Goal: Transaction & Acquisition: Purchase product/service

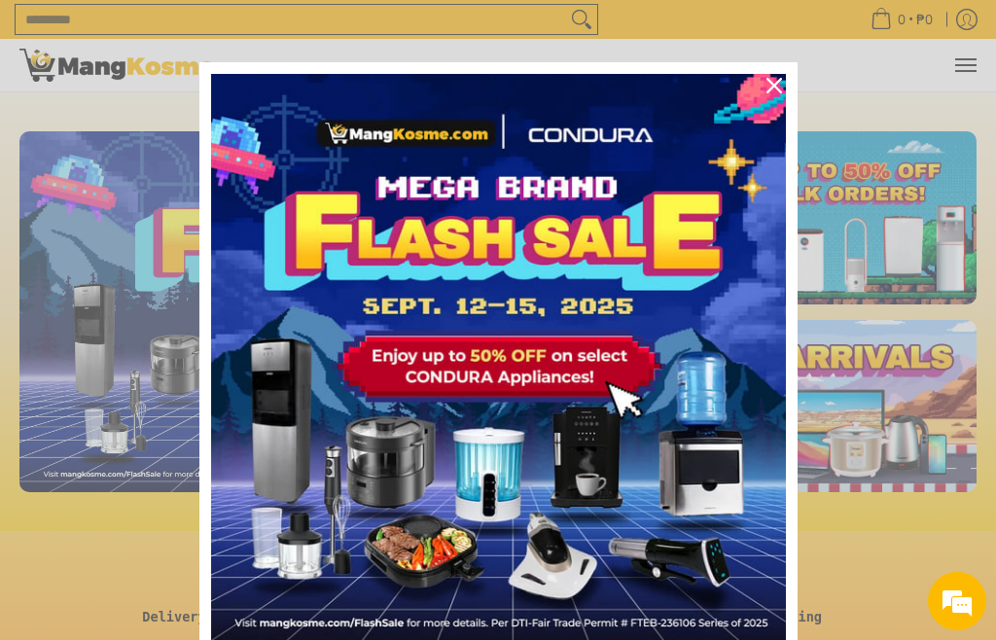
click at [777, 88] on icon "close icon" at bounding box center [774, 86] width 16 height 16
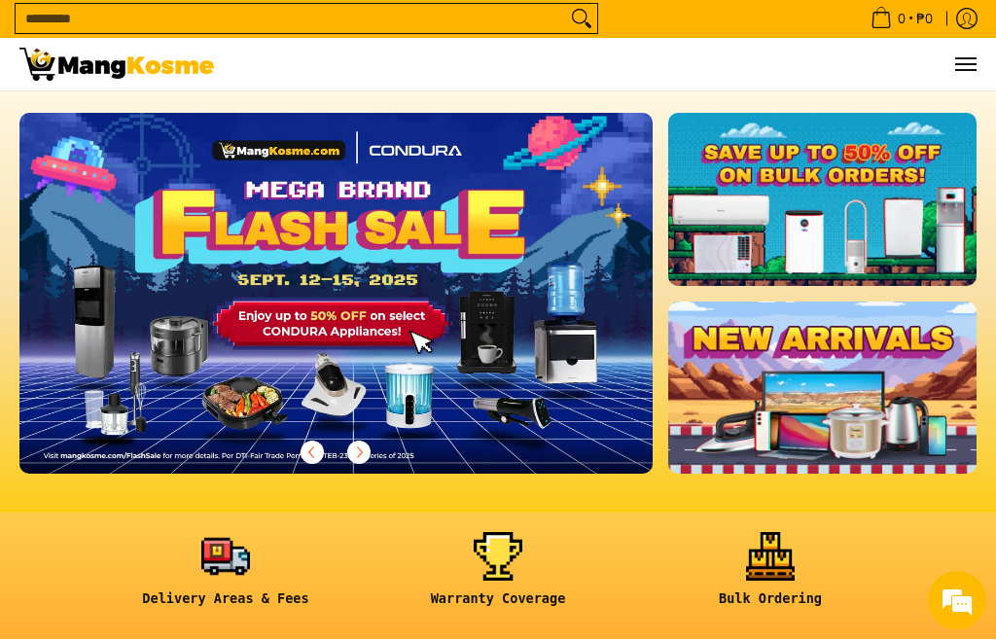
scroll to position [18, 0]
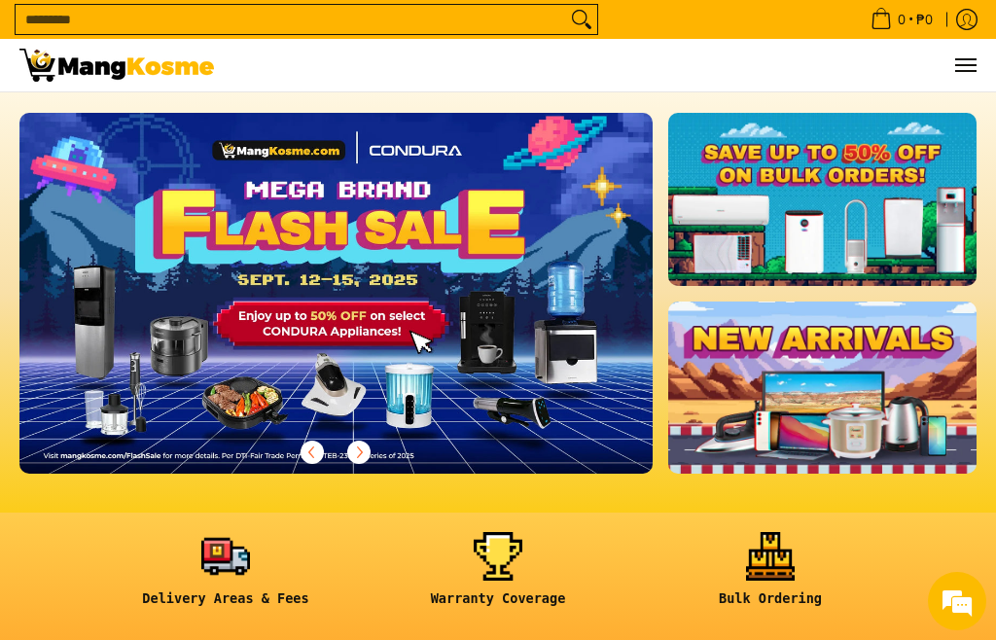
click at [924, 255] on link at bounding box center [822, 199] width 308 height 173
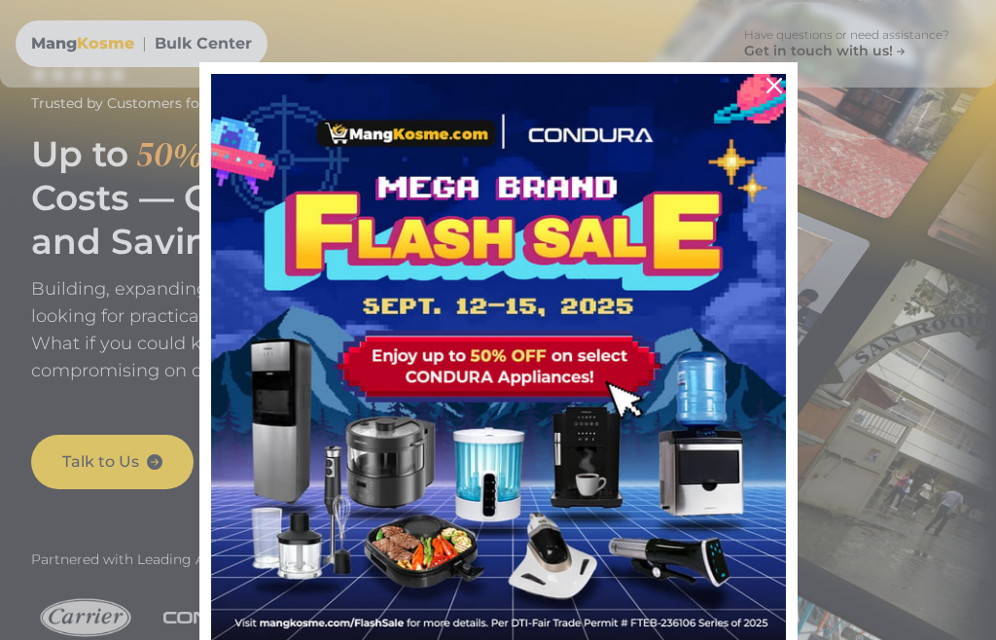
click at [778, 85] on icon "close icon" at bounding box center [774, 86] width 16 height 16
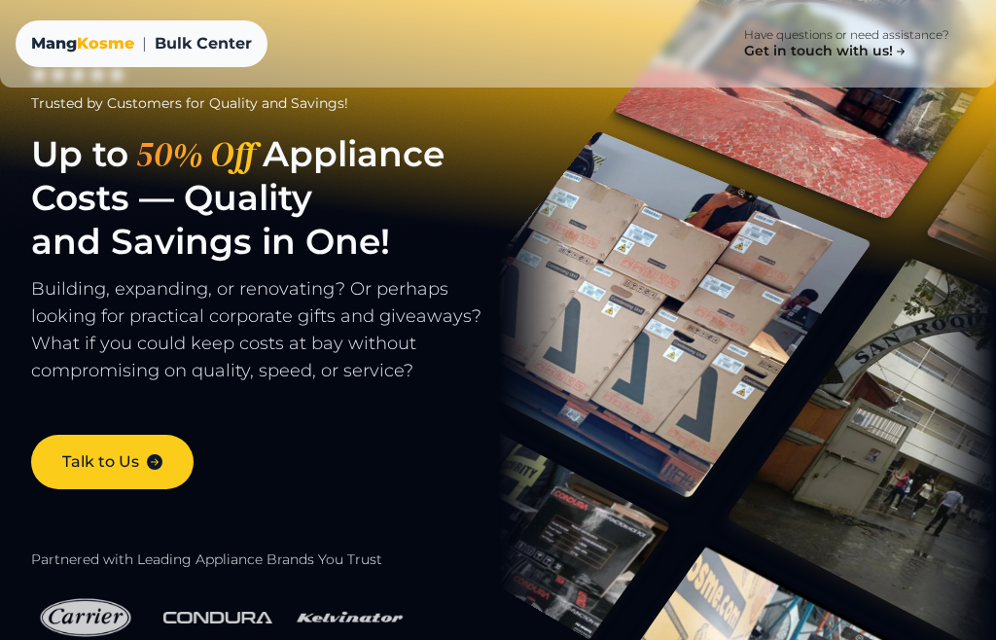
click at [88, 40] on span "Kosme" at bounding box center [105, 43] width 57 height 18
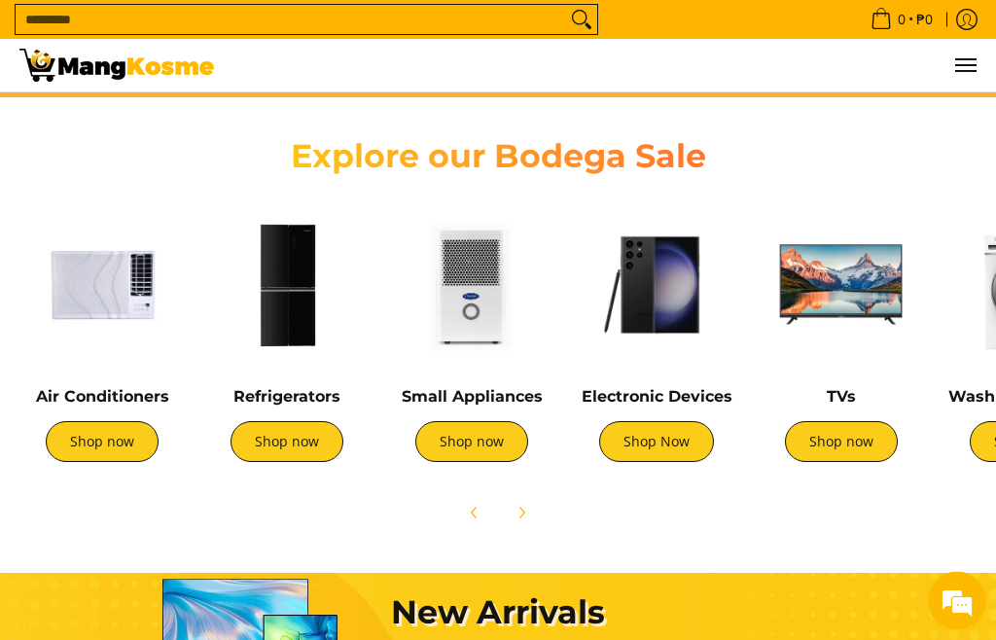
scroll to position [562, 0]
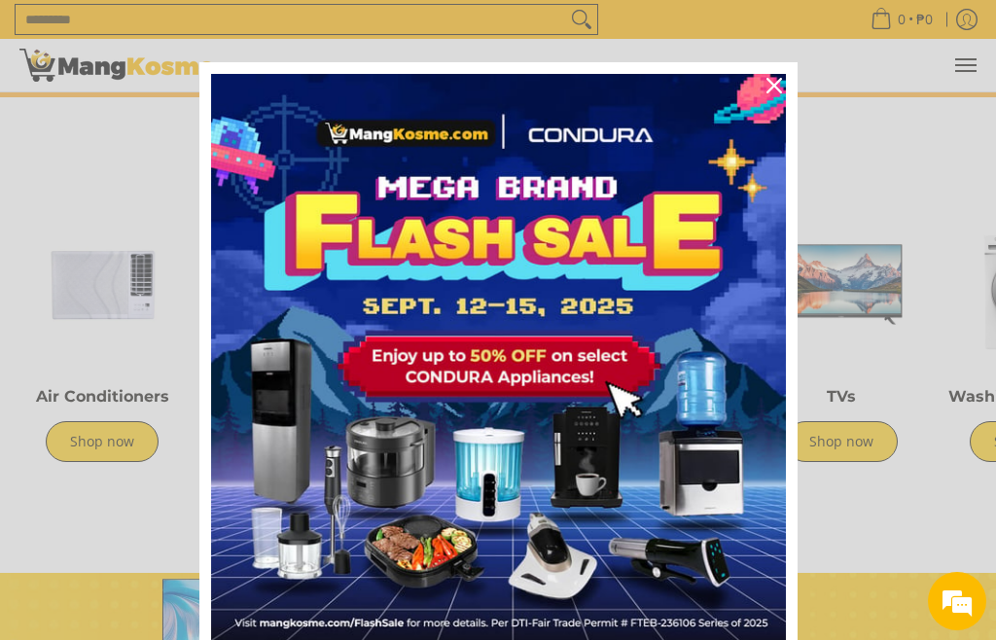
click at [94, 444] on div "Marketing offer form" at bounding box center [498, 320] width 996 height 640
click at [566, 369] on img "Marketing offer form" at bounding box center [498, 361] width 575 height 575
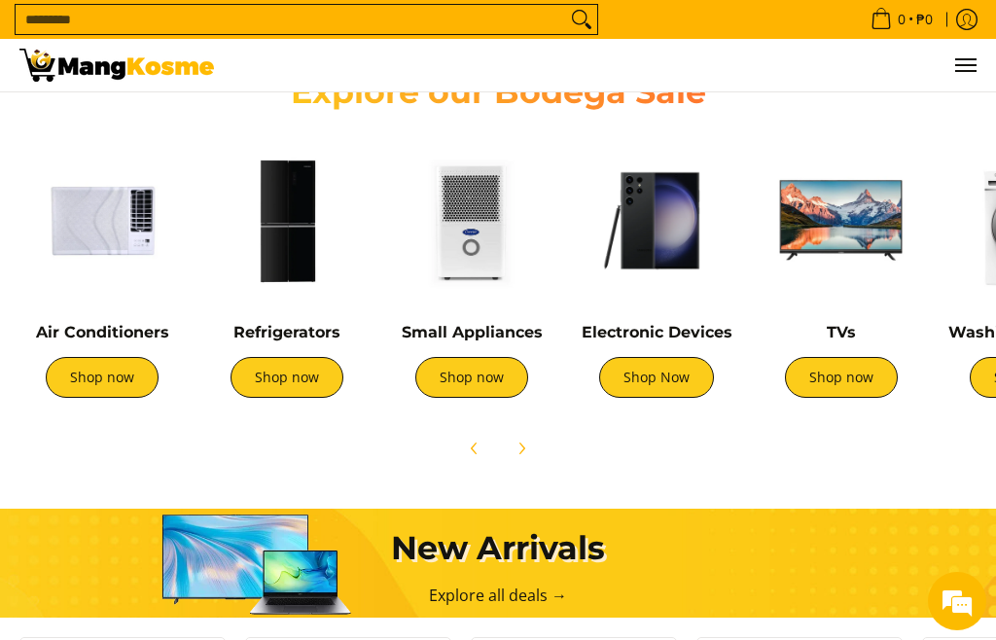
scroll to position [0, 633]
click at [80, 377] on link "Shop now" at bounding box center [102, 377] width 113 height 41
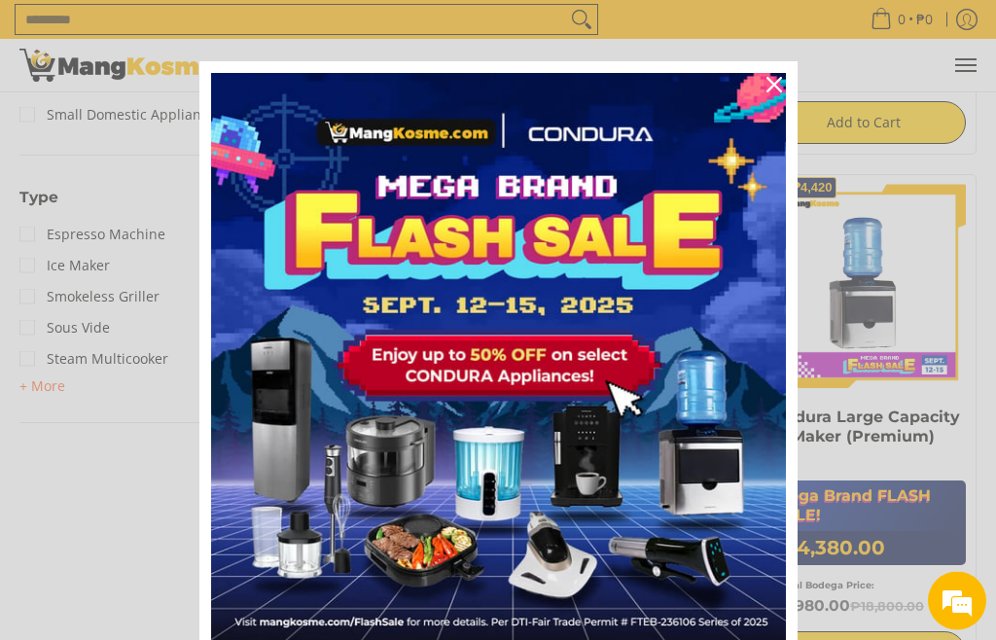
scroll to position [815, 0]
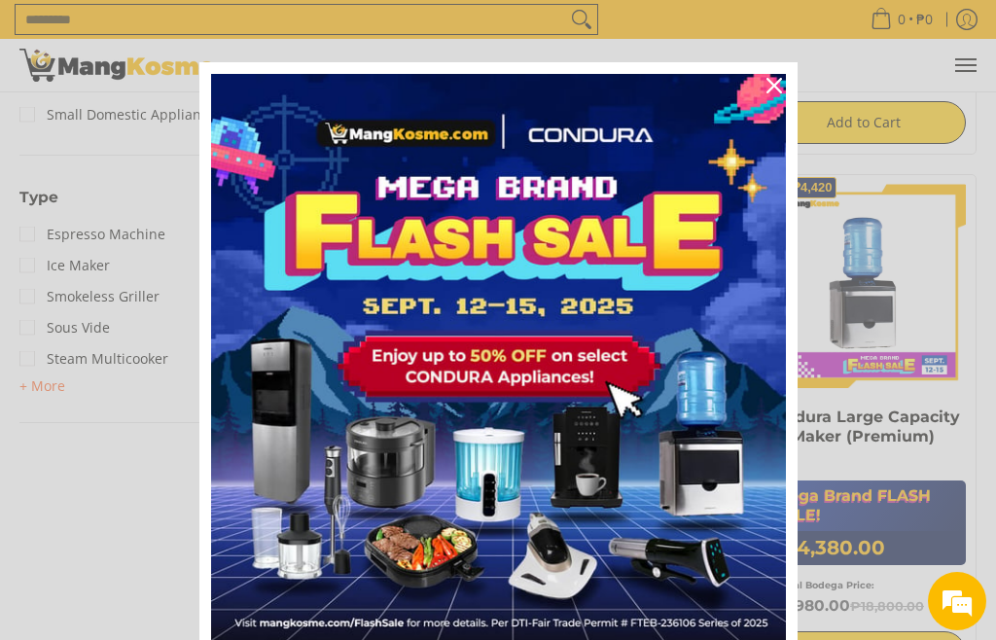
click at [26, 264] on div "Marketing offer form" at bounding box center [498, 320] width 996 height 640
click at [767, 84] on icon "close icon" at bounding box center [774, 86] width 16 height 16
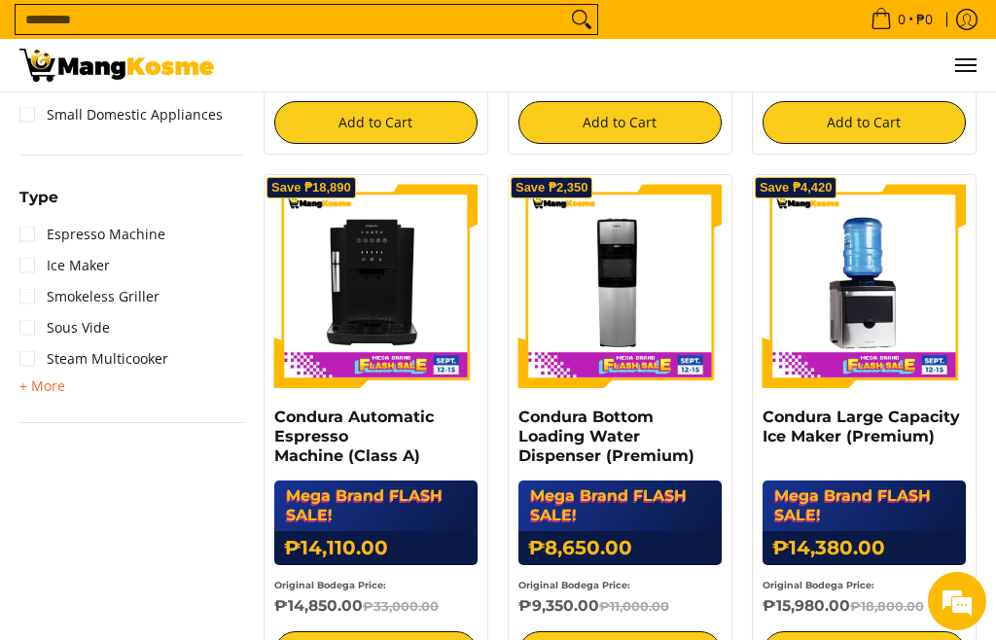
click at [34, 250] on link "Espresso Machine" at bounding box center [92, 234] width 146 height 31
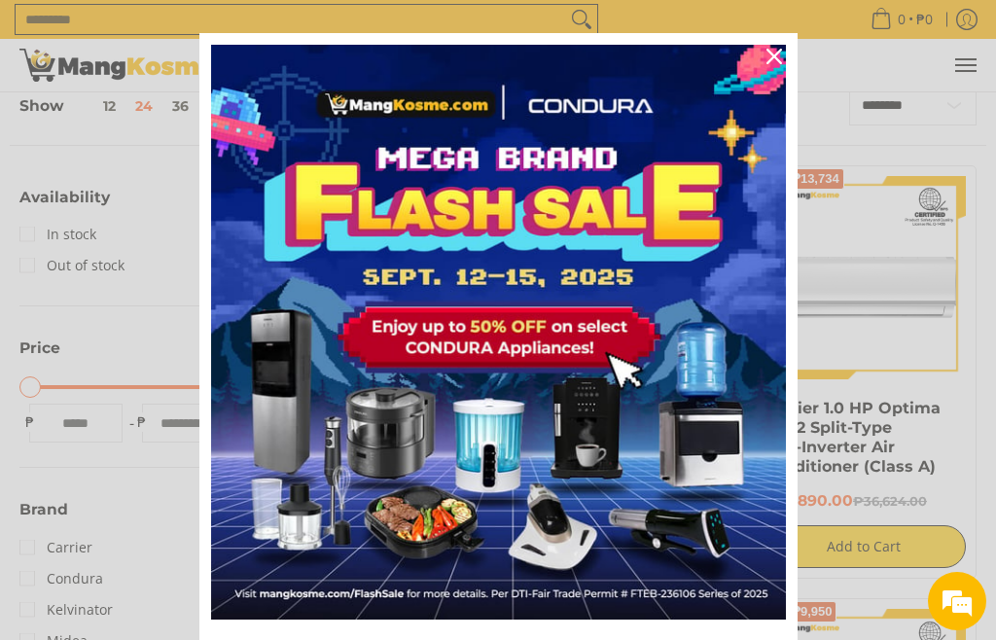
scroll to position [28, 0]
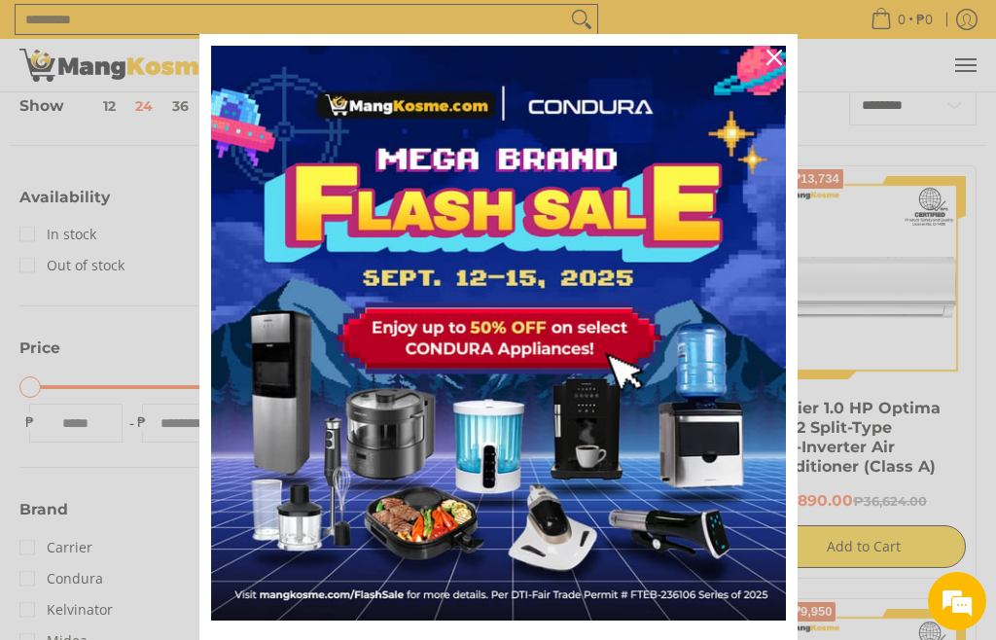
click at [773, 53] on icon "close icon" at bounding box center [774, 58] width 16 height 16
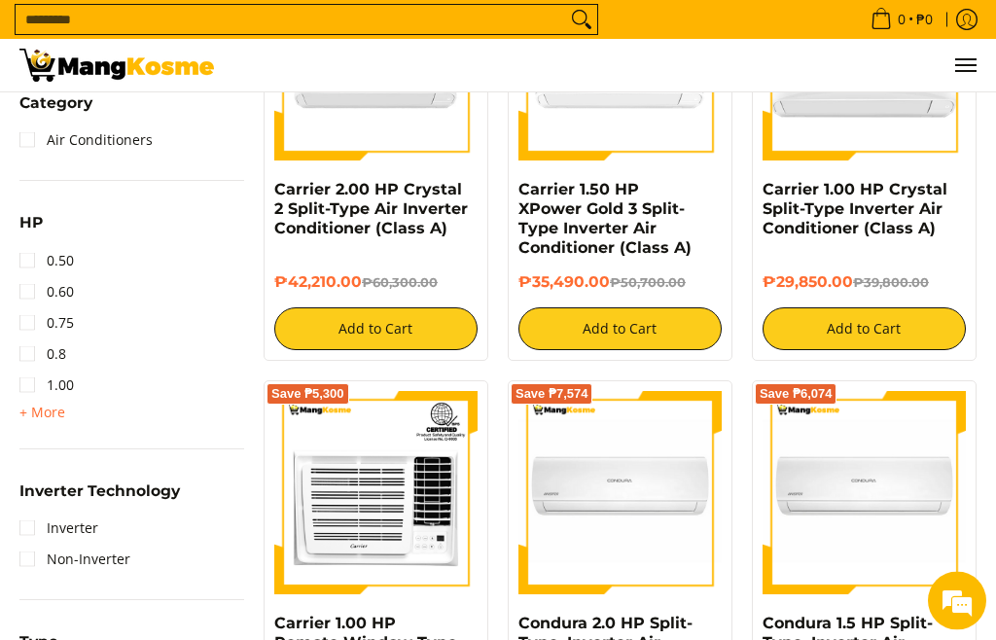
scroll to position [894, 0]
click at [24, 407] on span "+ More" at bounding box center [42, 413] width 46 height 16
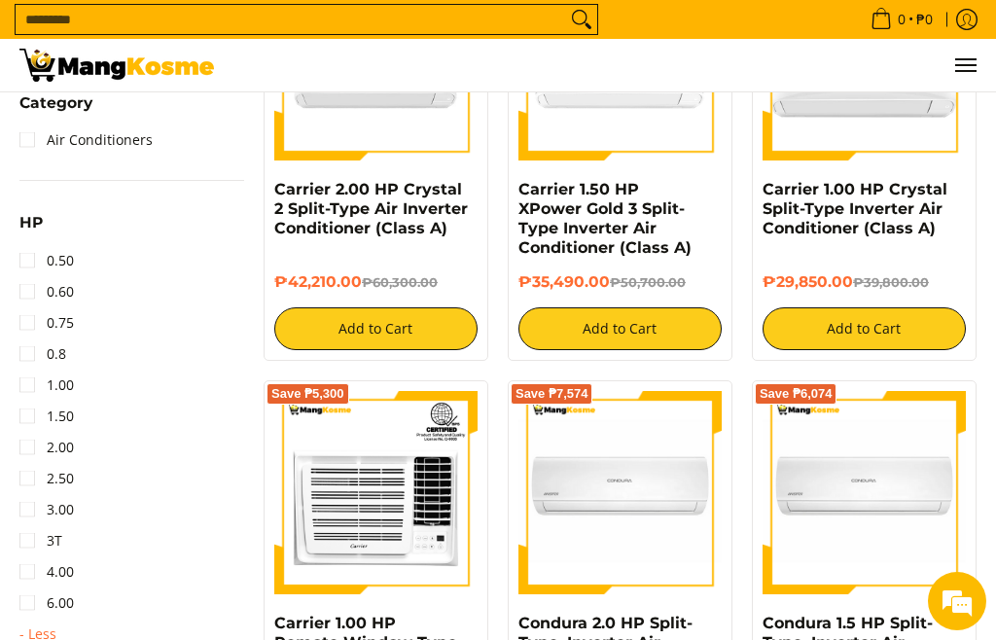
click at [22, 411] on link "1.50" at bounding box center [46, 416] width 54 height 31
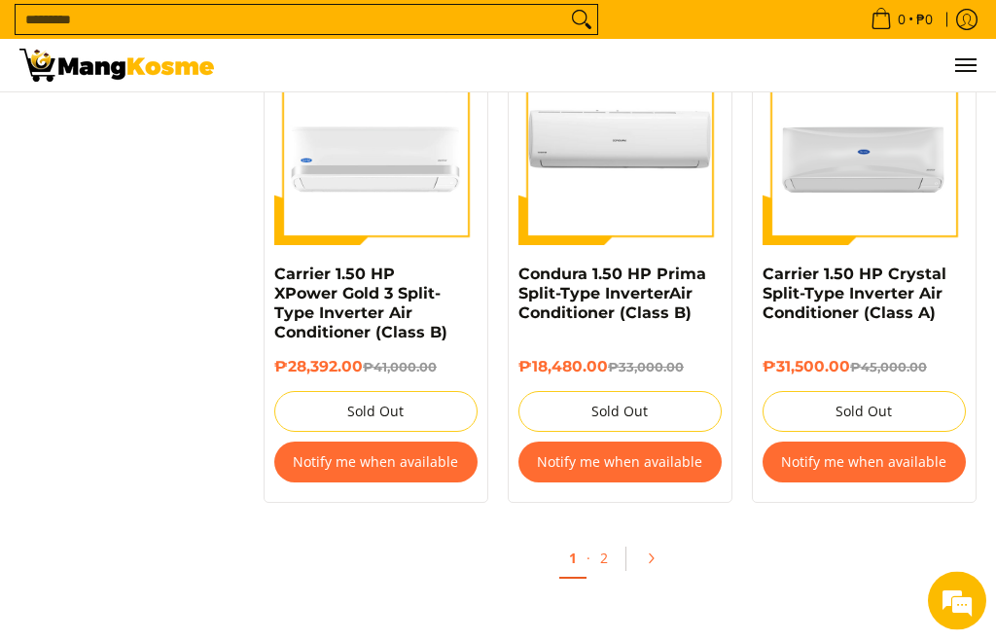
scroll to position [3760, 0]
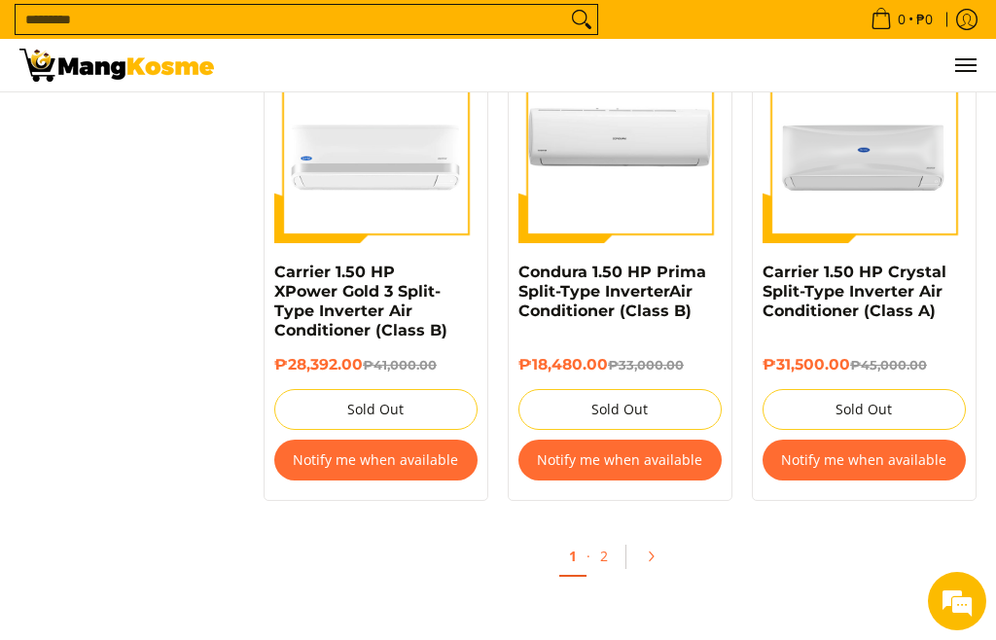
click at [613, 555] on link "2" at bounding box center [603, 556] width 27 height 38
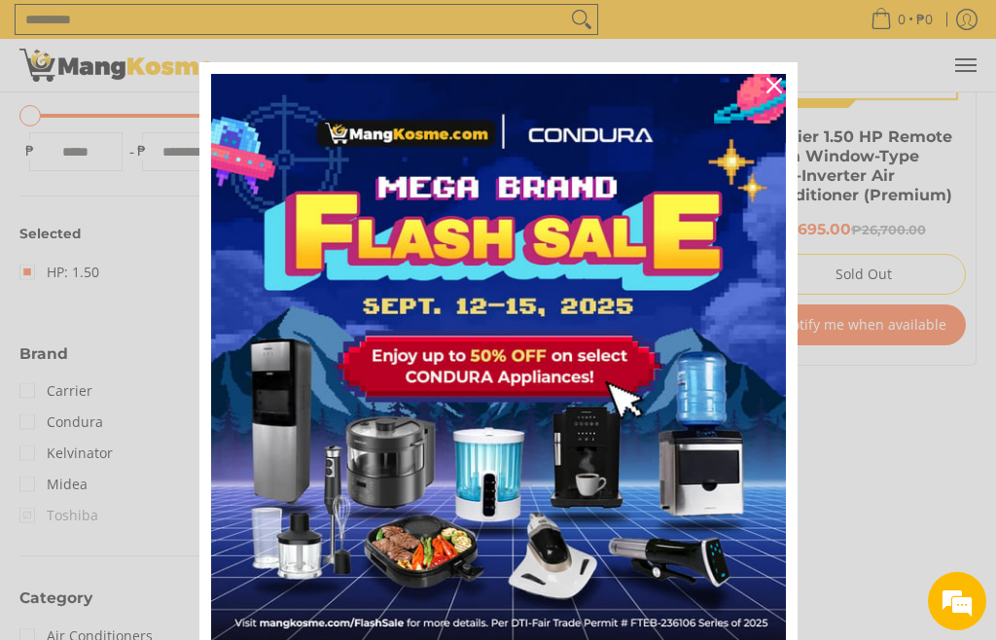
scroll to position [508, 0]
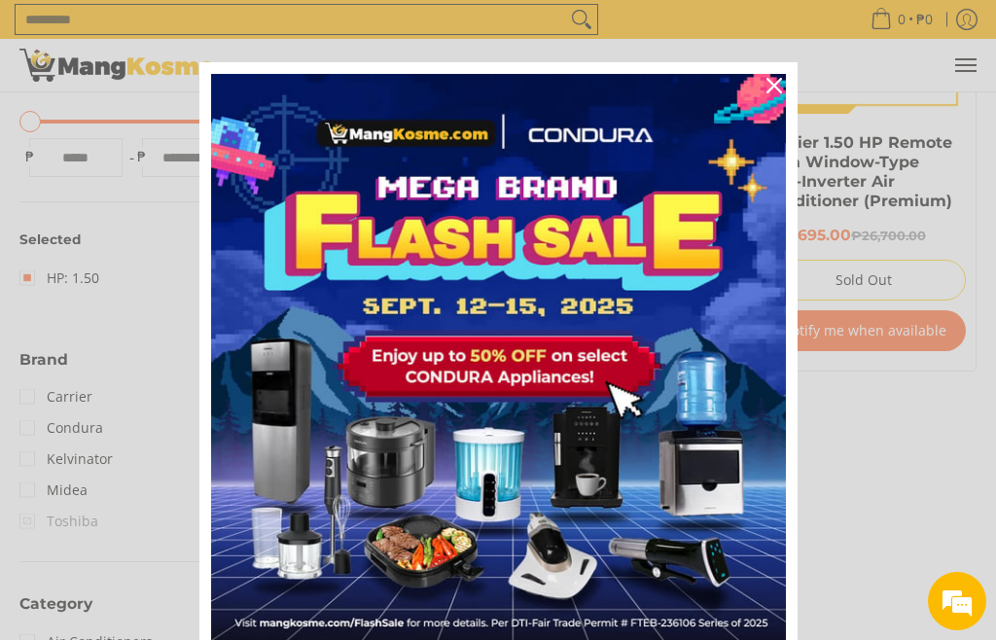
click at [779, 94] on div "Close" at bounding box center [773, 85] width 31 height 31
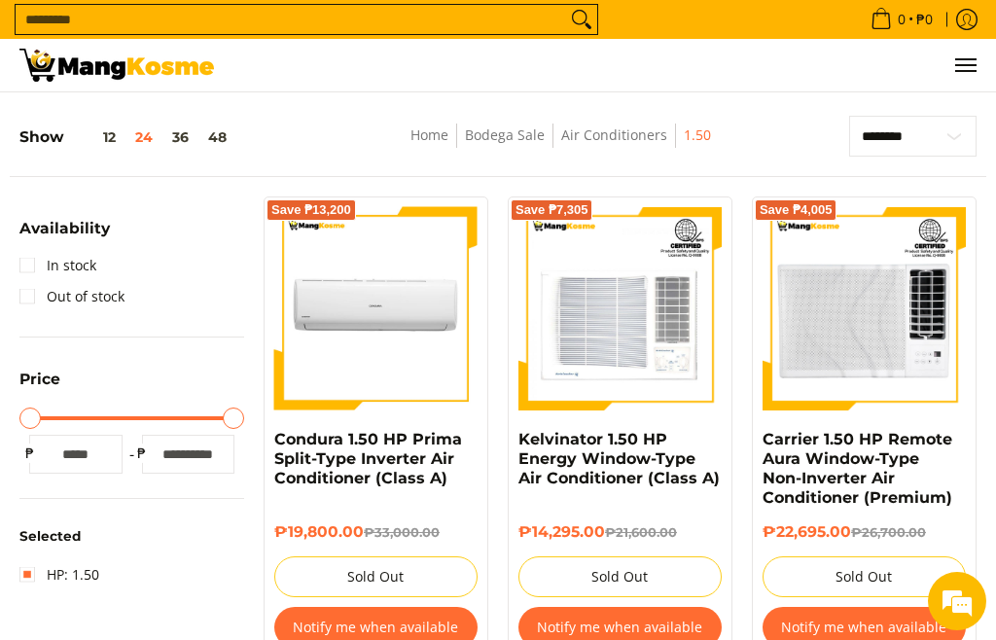
scroll to position [0, 0]
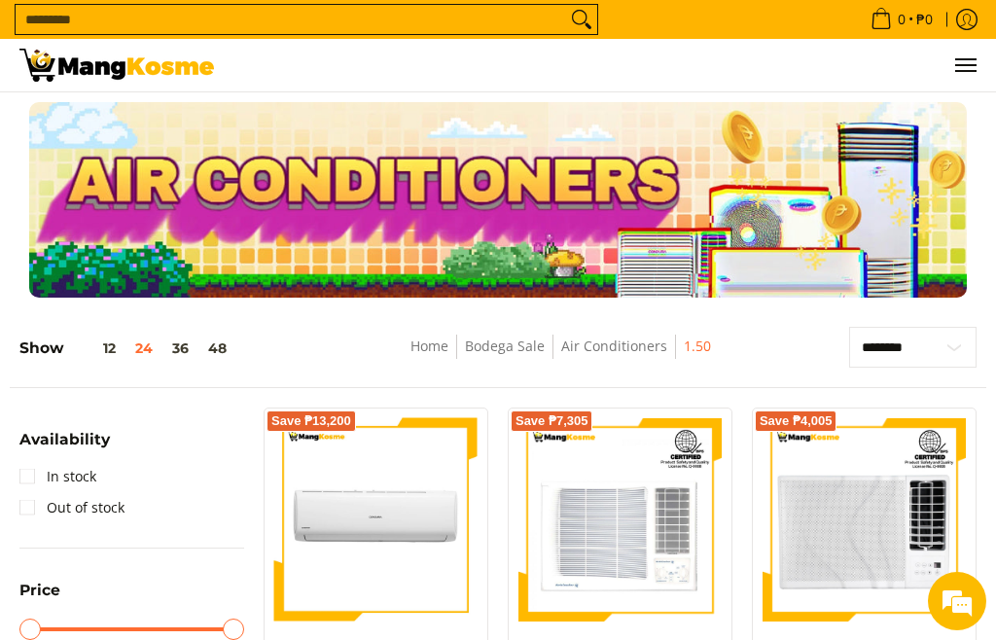
click at [94, 62] on img at bounding box center [116, 65] width 194 height 33
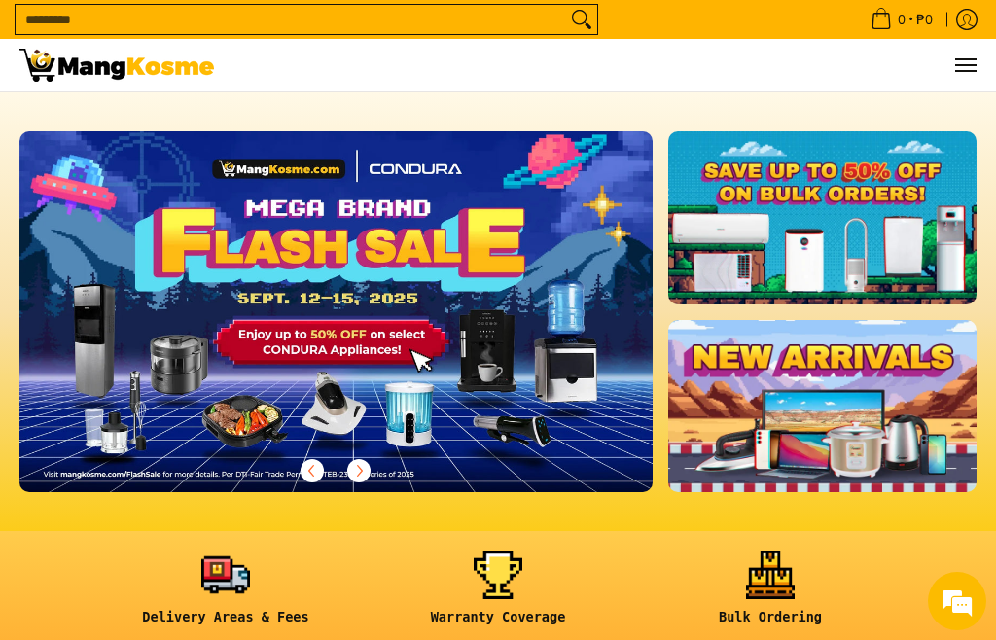
click at [971, 54] on button "Menu" at bounding box center [964, 65] width 23 height 53
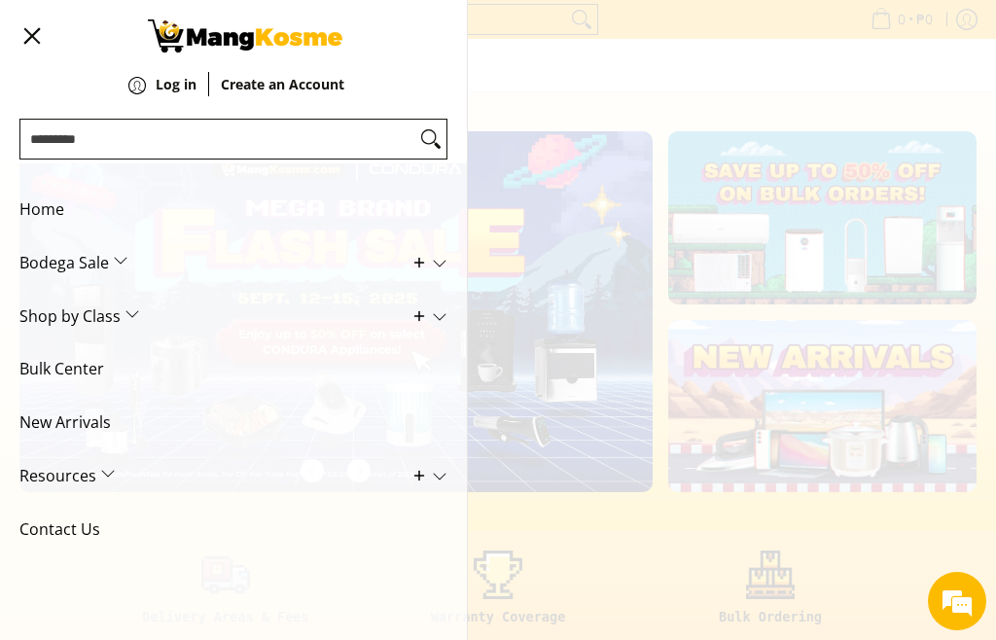
click at [45, 320] on span "Shop by Class" at bounding box center [218, 316] width 399 height 53
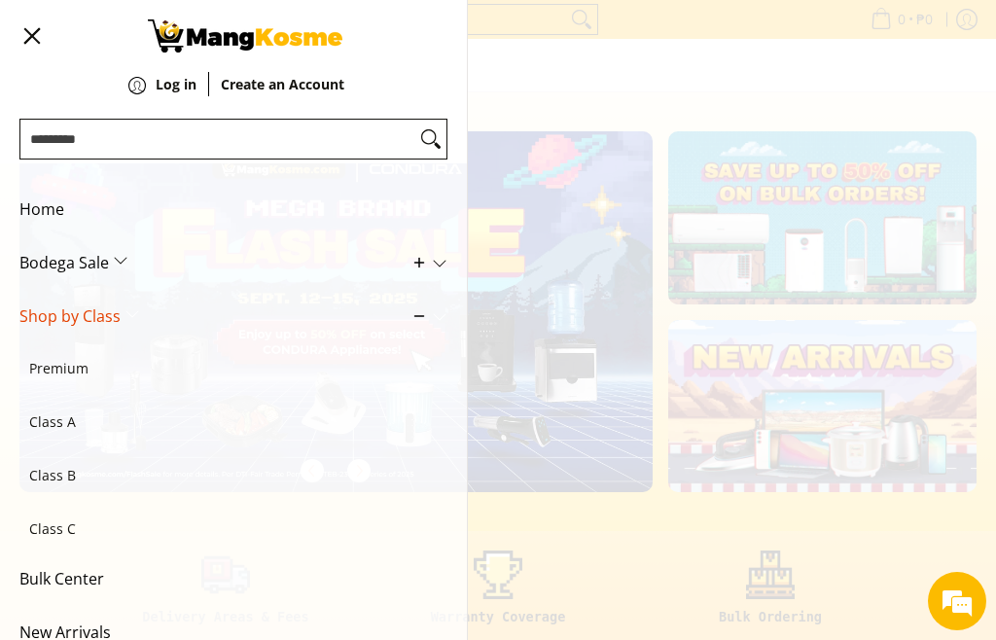
click at [45, 523] on span "Class C" at bounding box center [223, 529] width 389 height 53
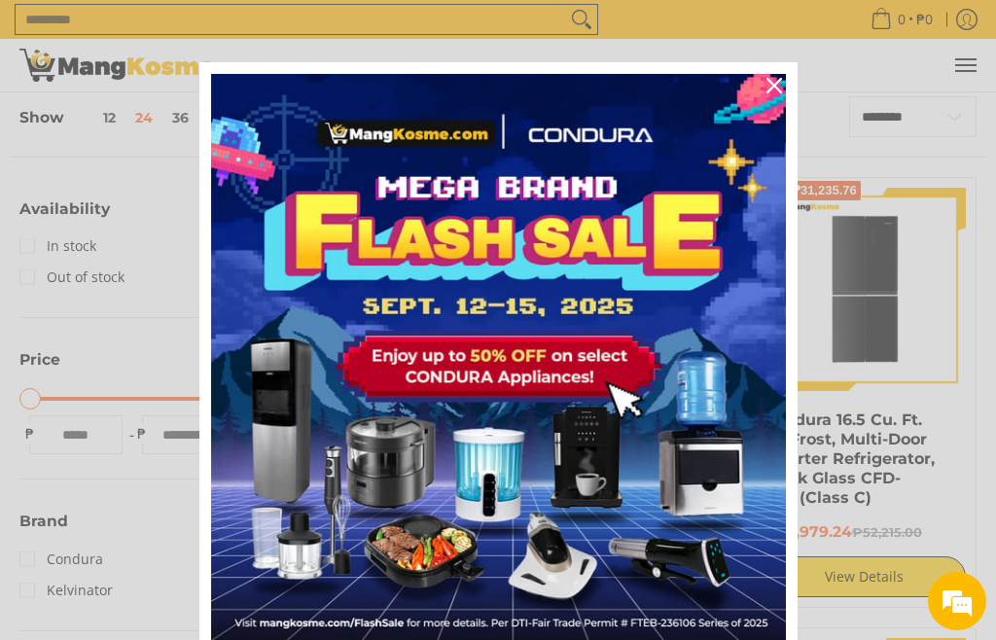
scroll to position [222, 0]
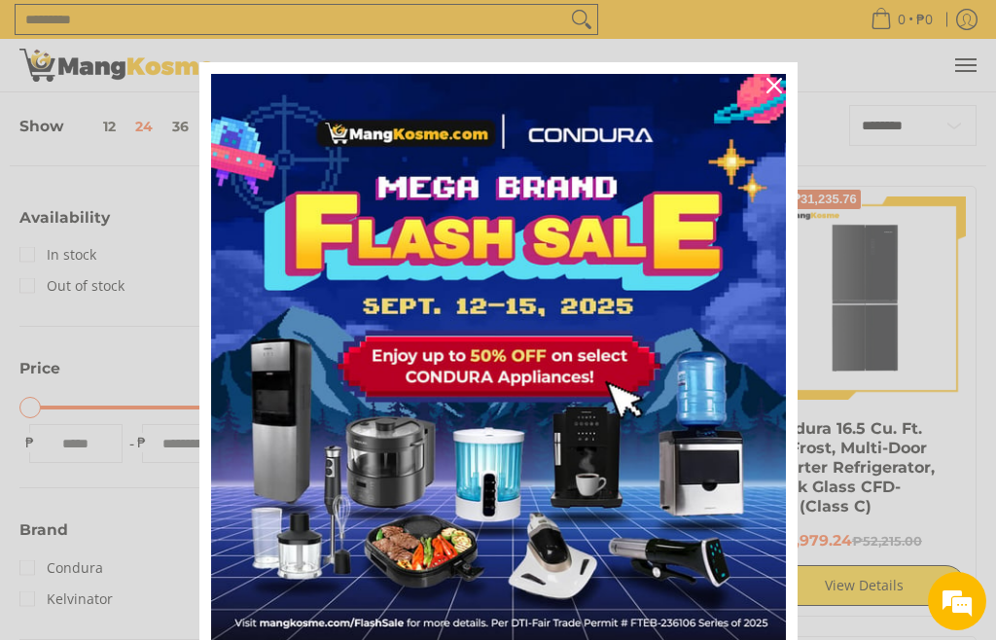
click at [777, 95] on div "Close" at bounding box center [773, 85] width 31 height 31
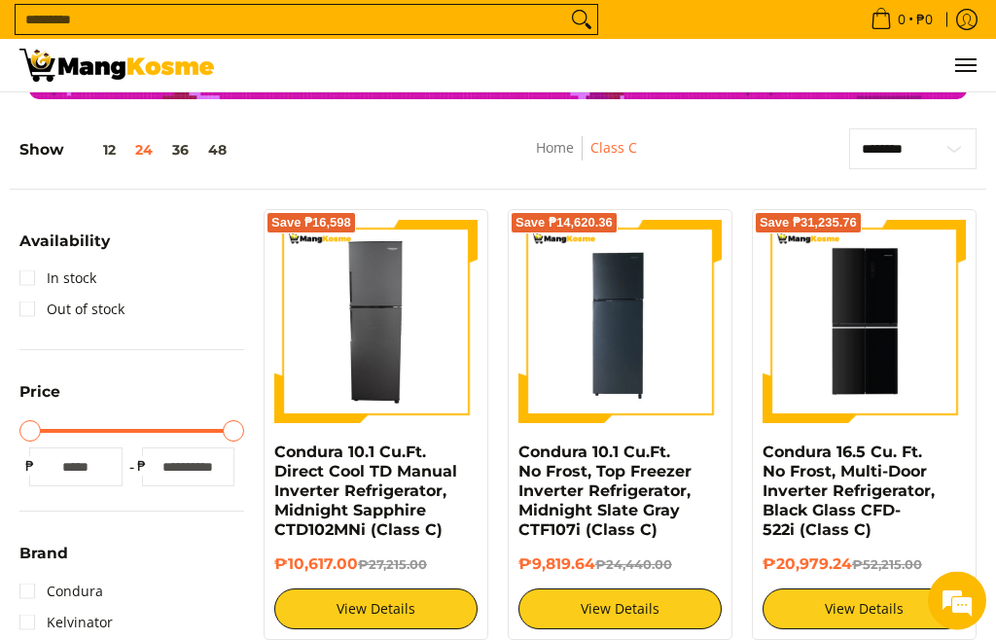
scroll to position [199, 0]
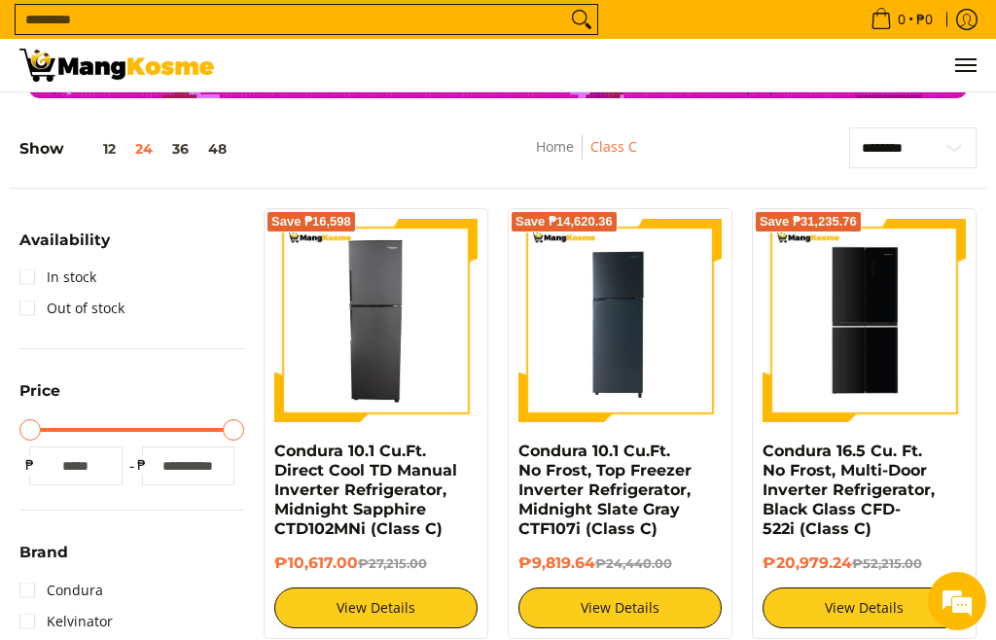
click at [882, 377] on img at bounding box center [863, 320] width 203 height 198
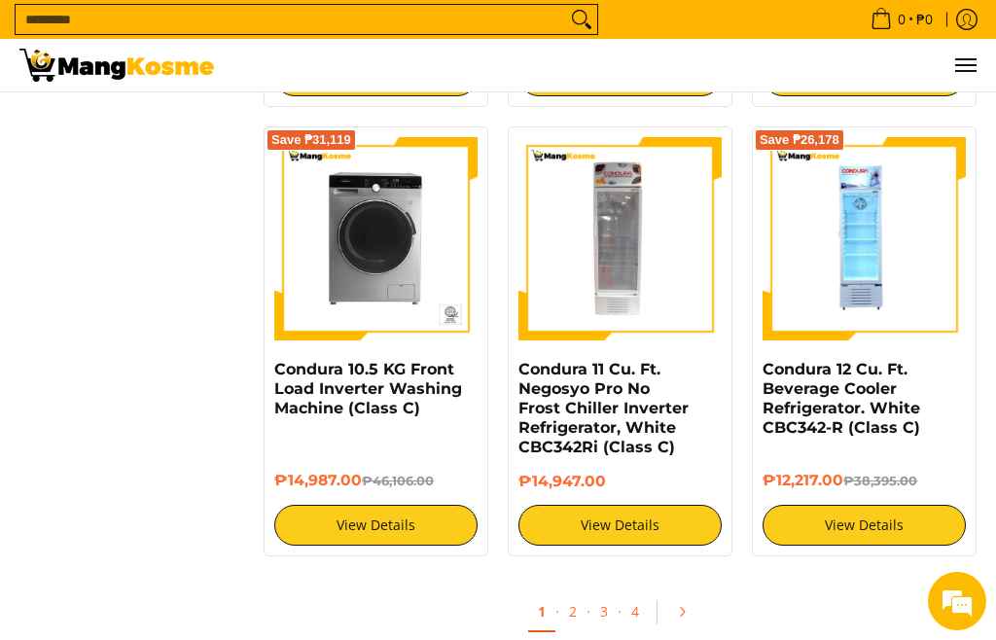
scroll to position [3454, 0]
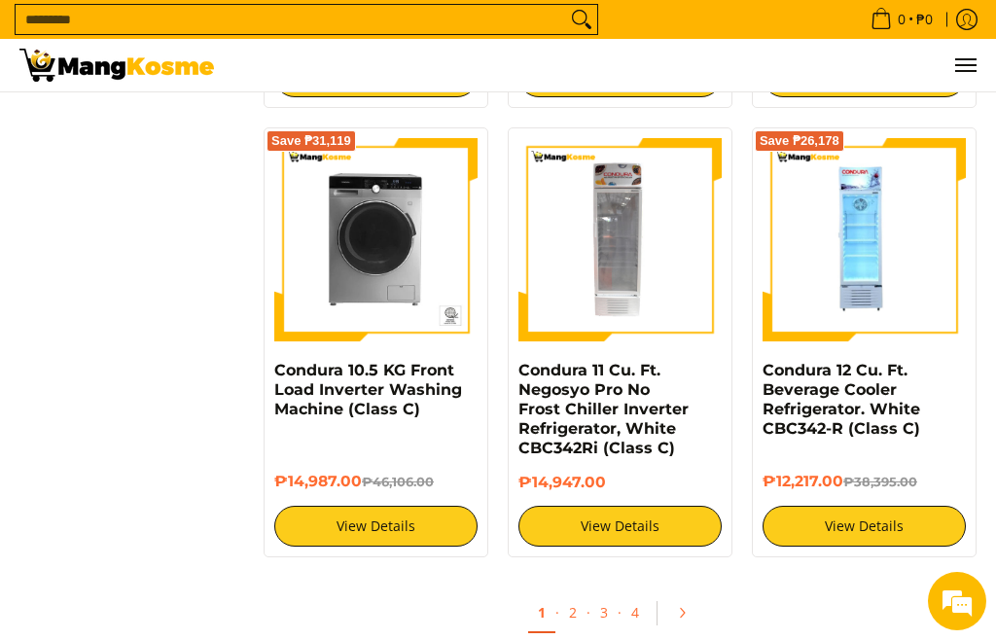
click at [577, 617] on link "2" at bounding box center [572, 612] width 27 height 38
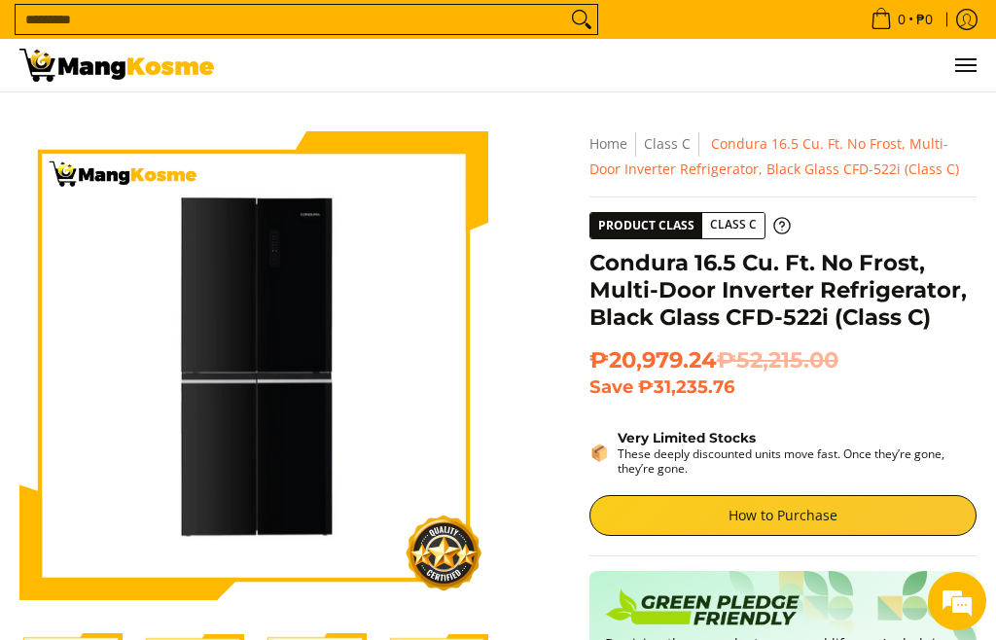
click at [248, 410] on img at bounding box center [253, 366] width 469 height 458
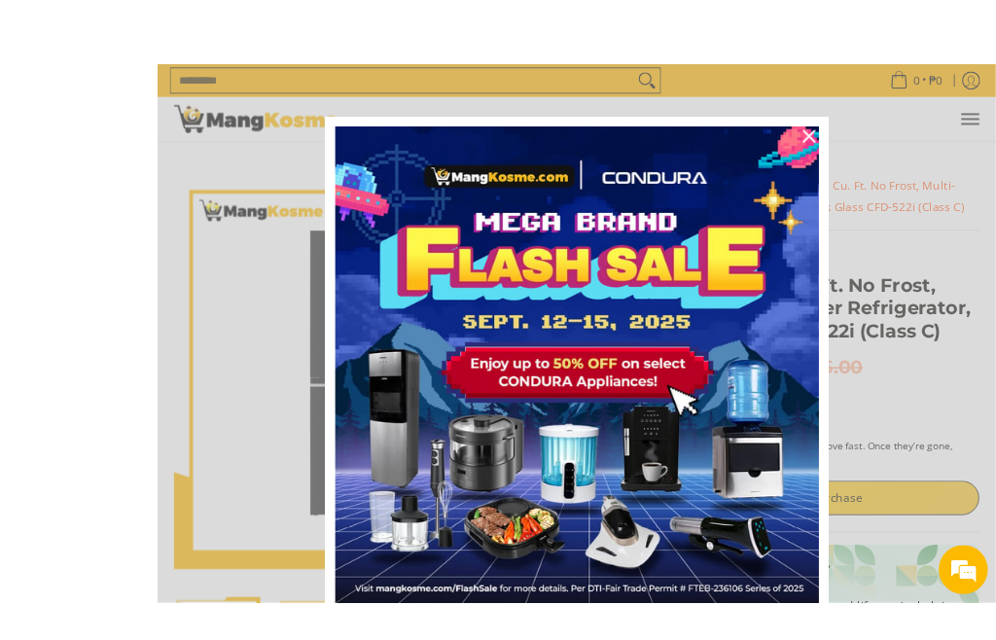
scroll to position [9, 0]
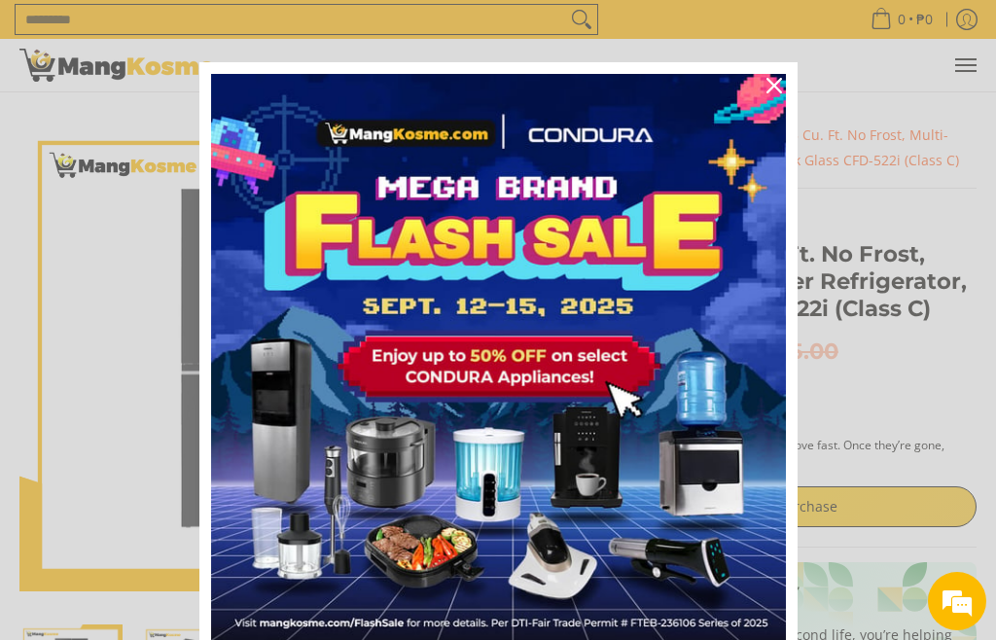
click at [783, 87] on div "Close" at bounding box center [773, 85] width 31 height 31
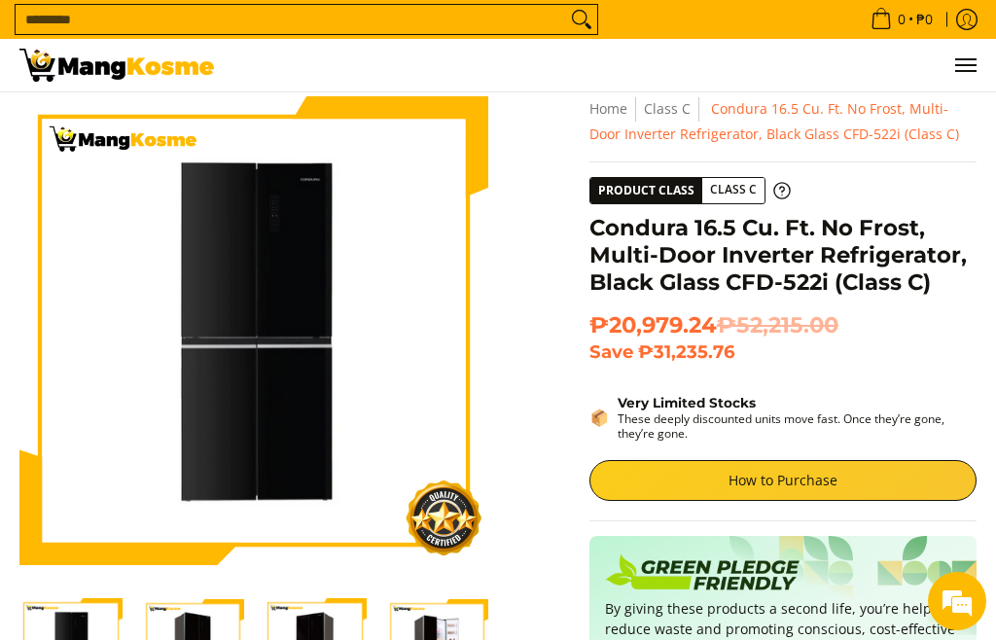
scroll to position [0, 0]
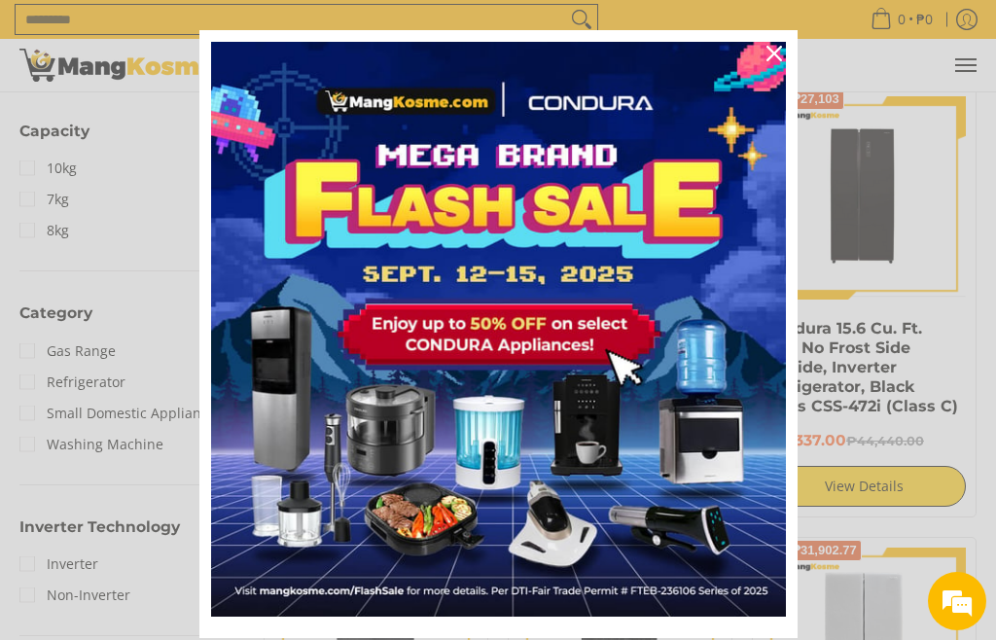
scroll to position [28, 0]
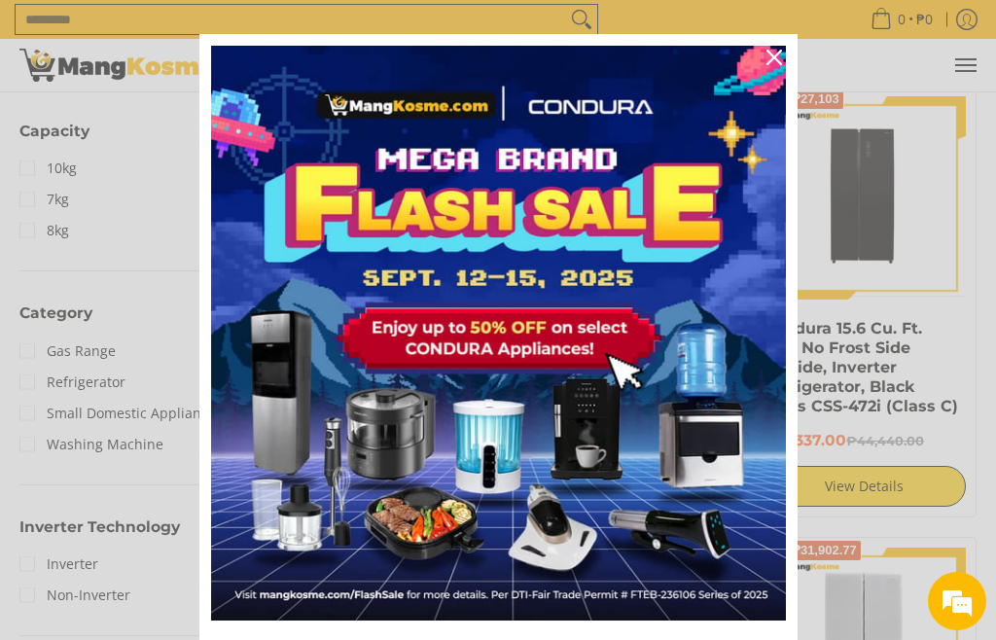
click at [782, 64] on div "Close" at bounding box center [773, 57] width 31 height 31
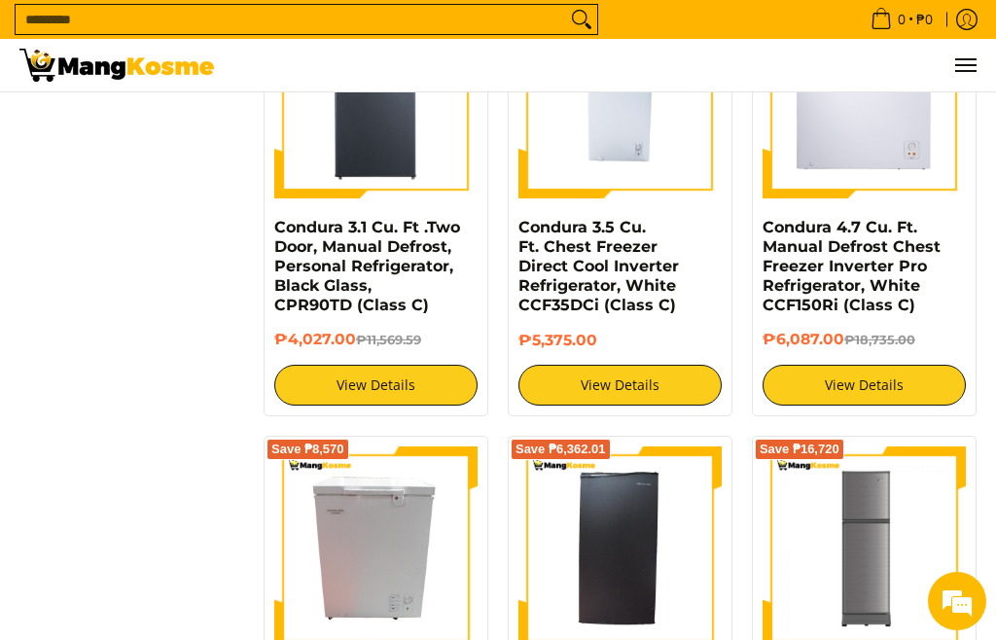
scroll to position [2205, 0]
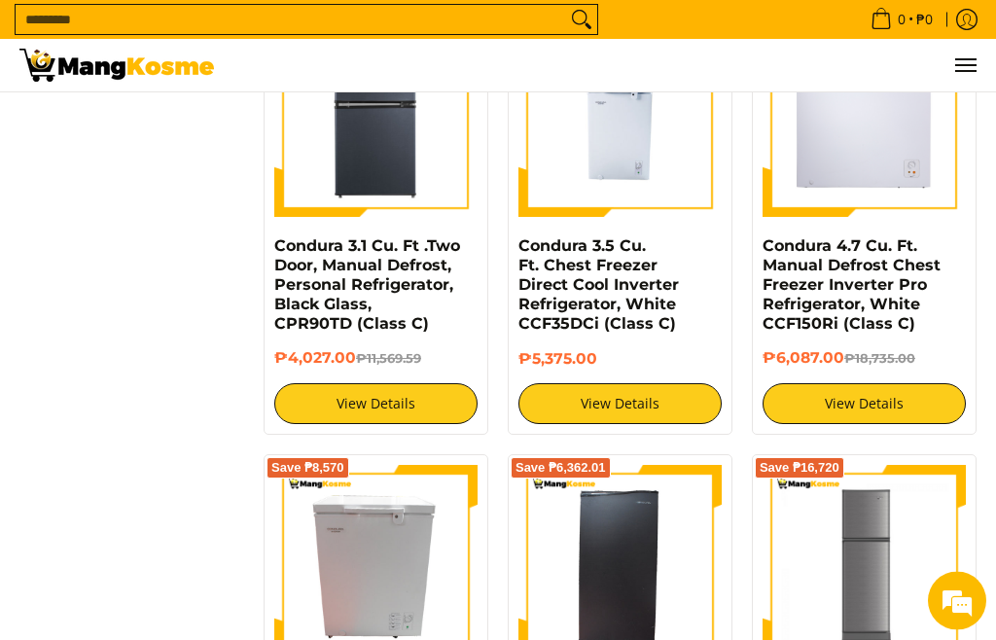
click at [968, 60] on button "Menu" at bounding box center [964, 65] width 23 height 53
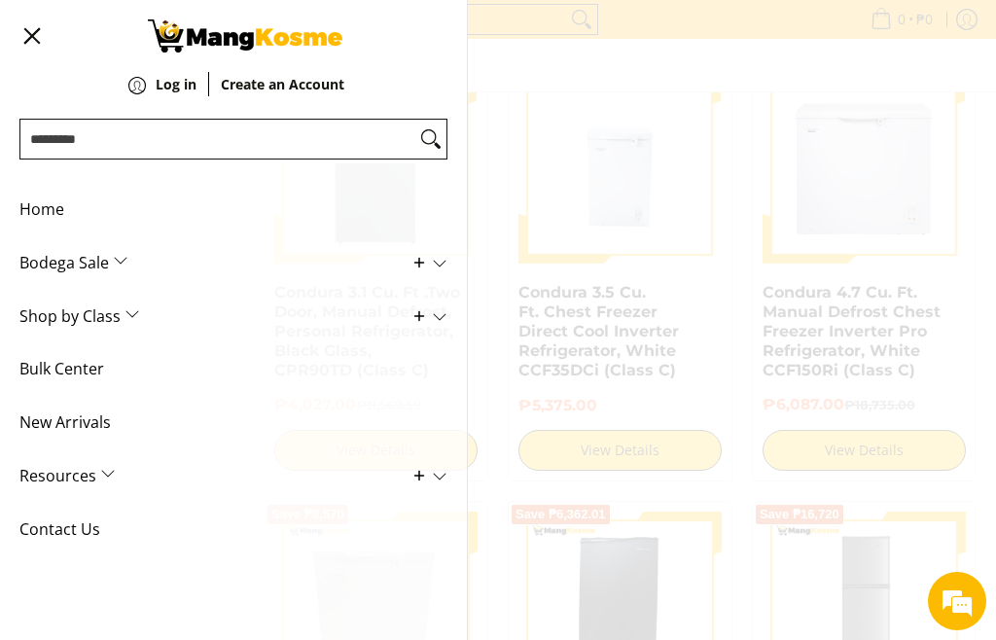
scroll to position [2153, 0]
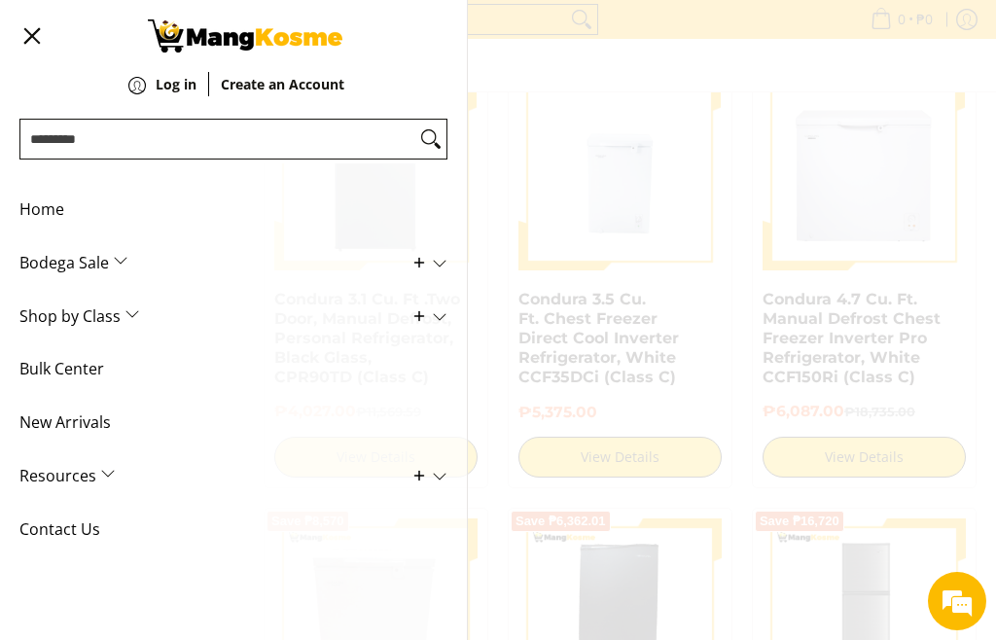
click at [62, 419] on span "New Arrivals" at bounding box center [218, 422] width 399 height 53
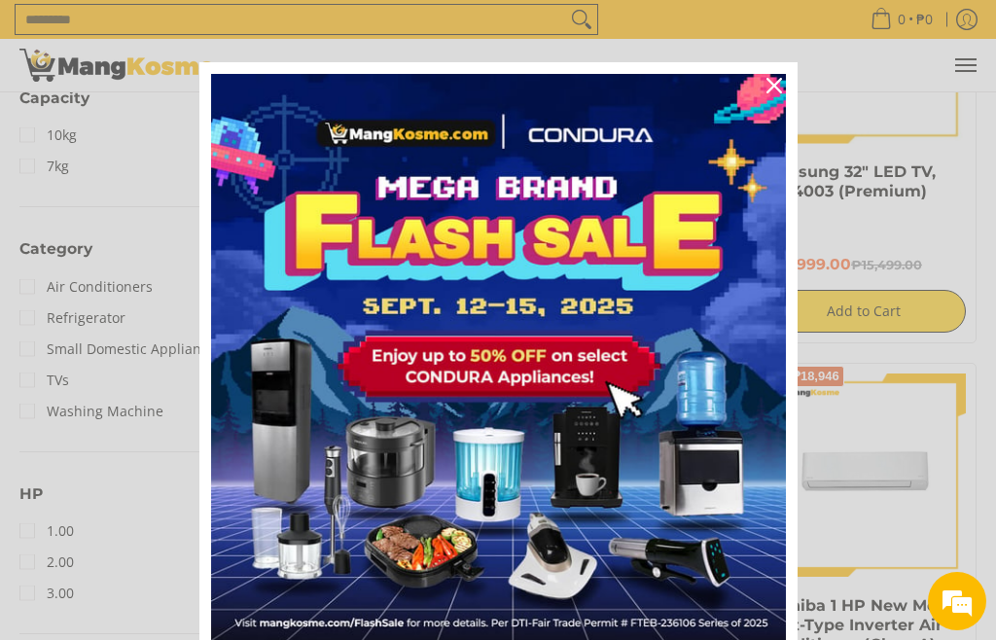
scroll to position [888, 0]
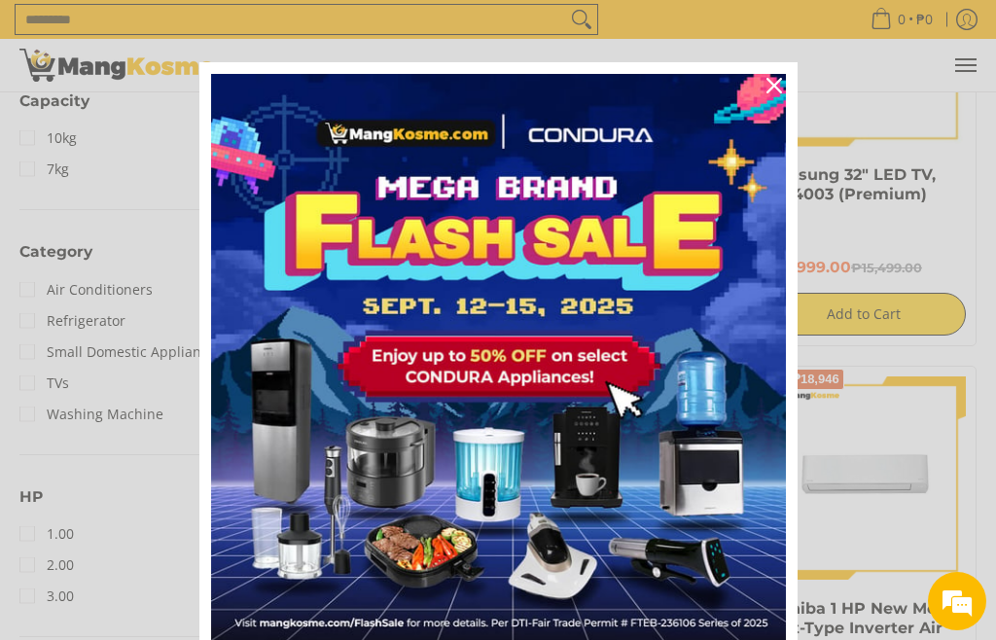
click at [772, 90] on icon "close icon" at bounding box center [774, 86] width 16 height 16
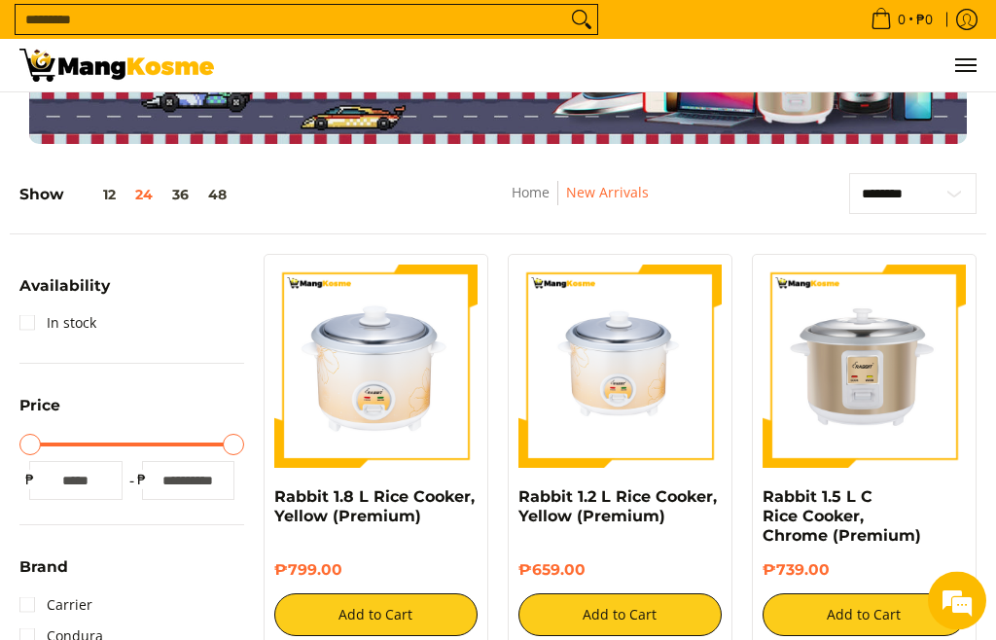
scroll to position [0, 0]
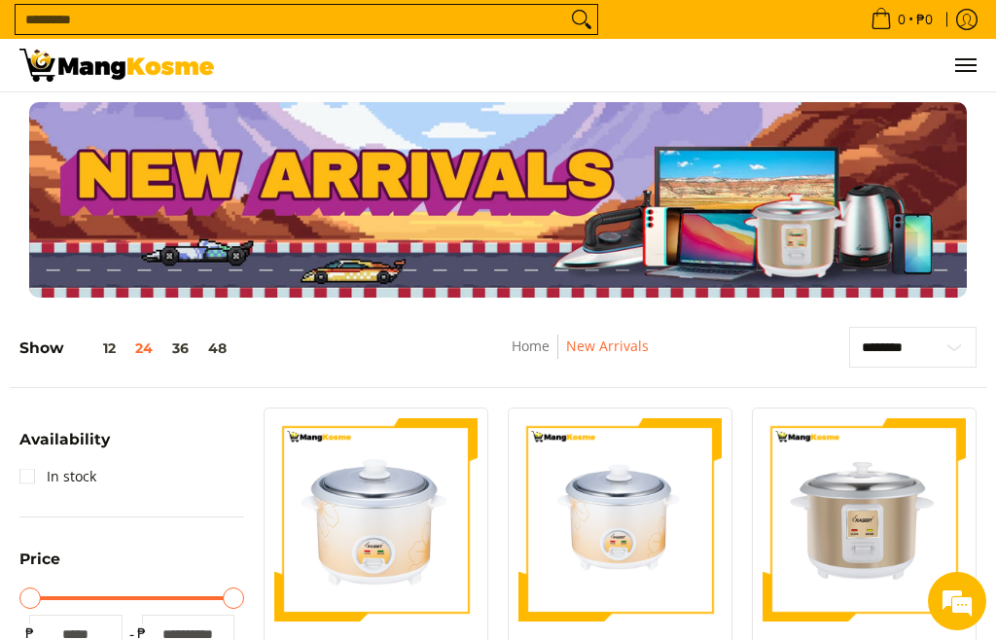
click at [91, 266] on div at bounding box center [497, 199] width 957 height 195
click at [76, 279] on div at bounding box center [497, 199] width 957 height 195
click at [136, 351] on button "24" at bounding box center [143, 348] width 37 height 16
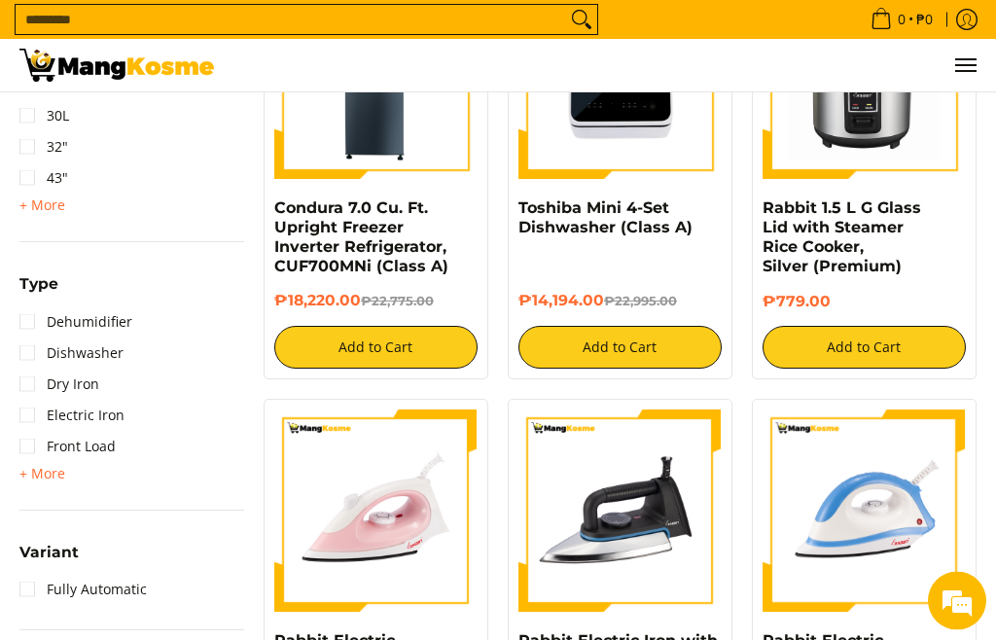
scroll to position [1698, 0]
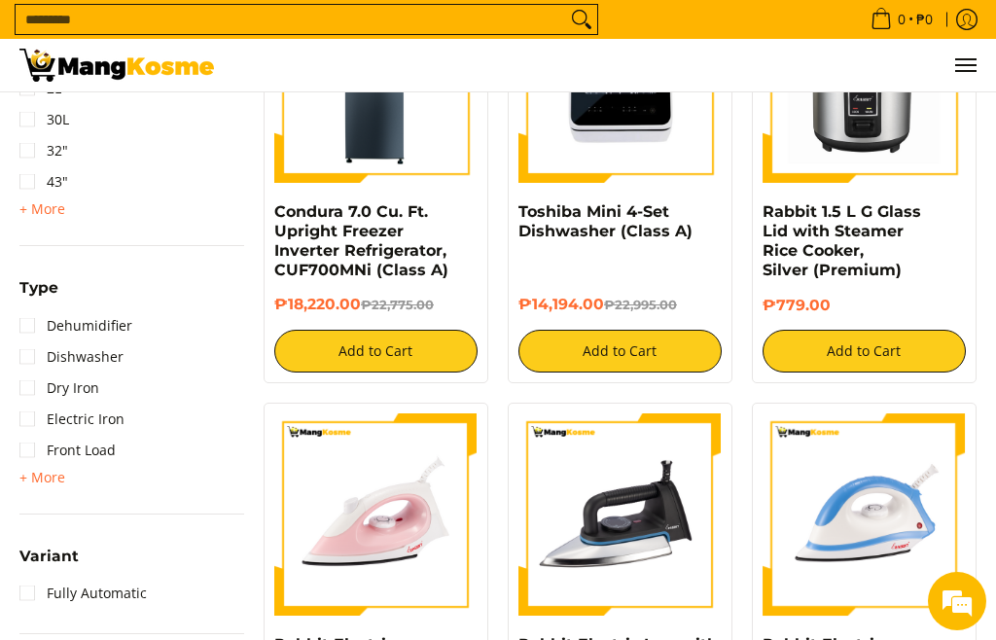
click at [128, 66] on img at bounding box center [116, 65] width 194 height 33
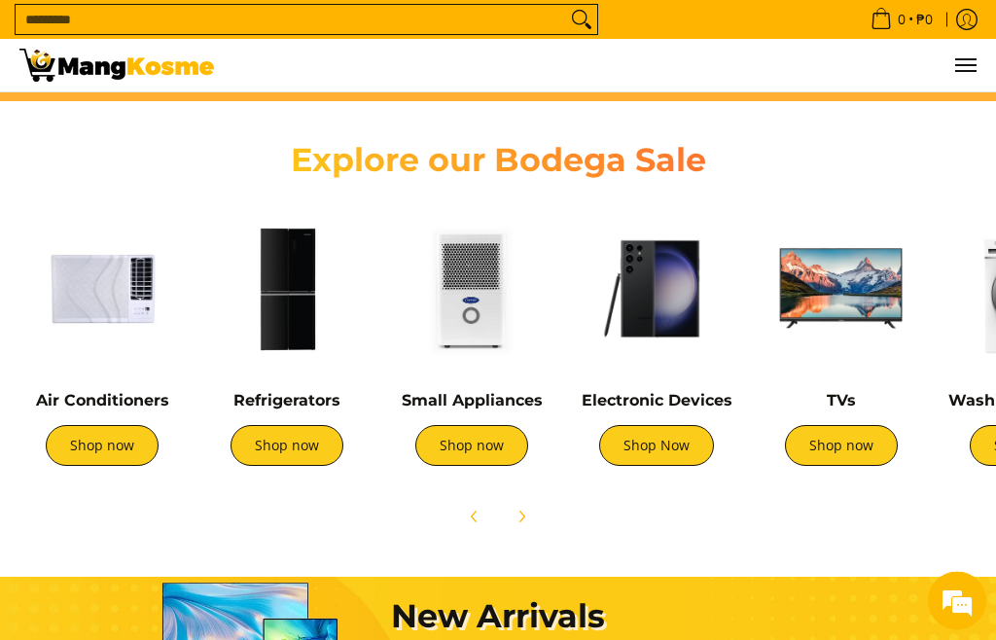
scroll to position [558, 0]
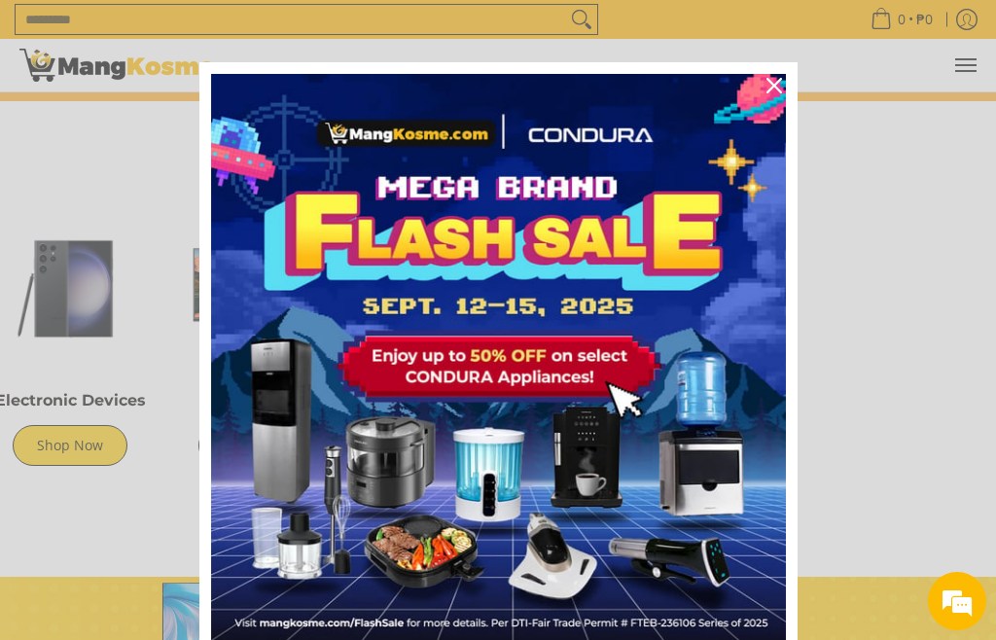
click at [778, 76] on div "Close" at bounding box center [773, 85] width 31 height 31
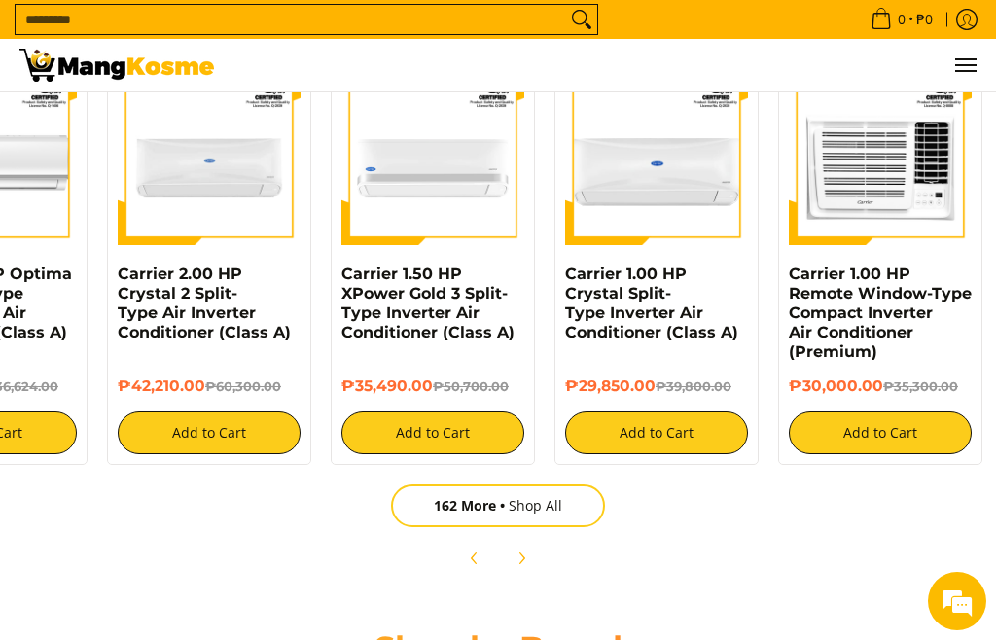
scroll to position [0, 1899]
click at [973, 65] on span "Menu" at bounding box center [964, 65] width 23 height 0
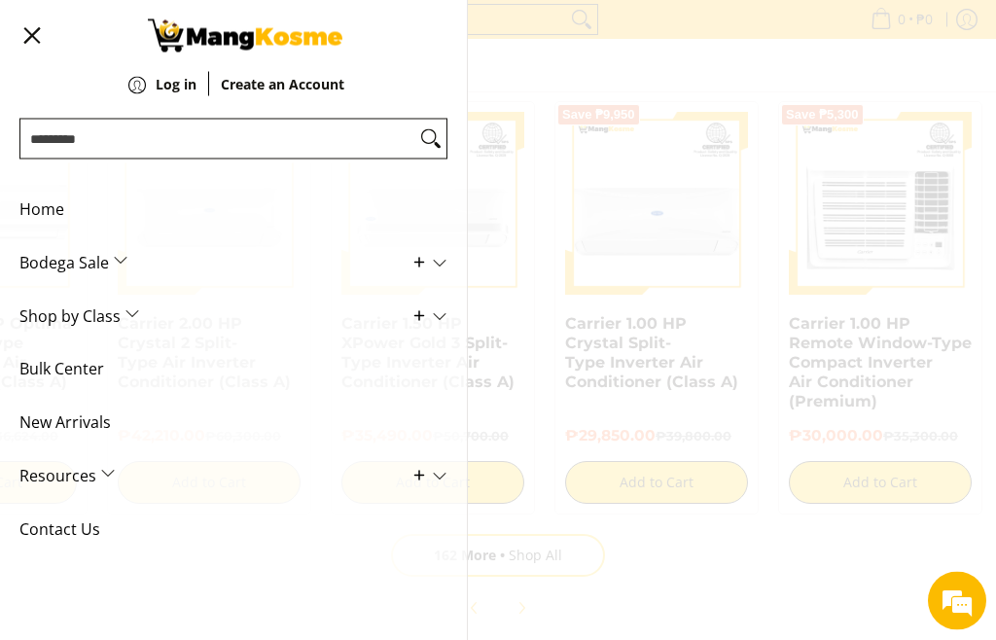
scroll to position [1916, 0]
click at [28, 213] on span "Home" at bounding box center [218, 209] width 399 height 53
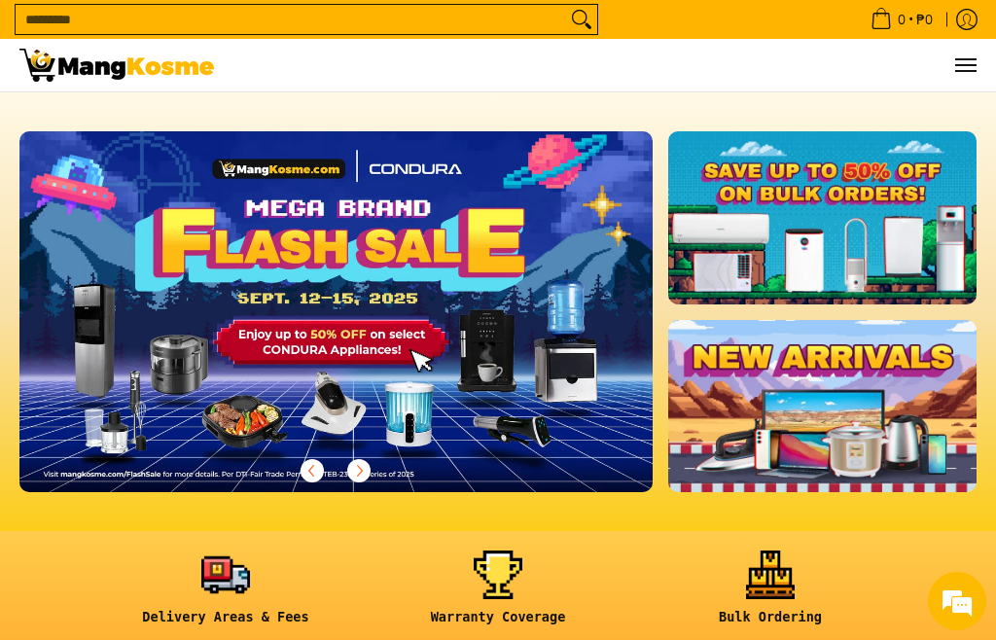
click at [101, 44] on link at bounding box center [116, 65] width 194 height 53
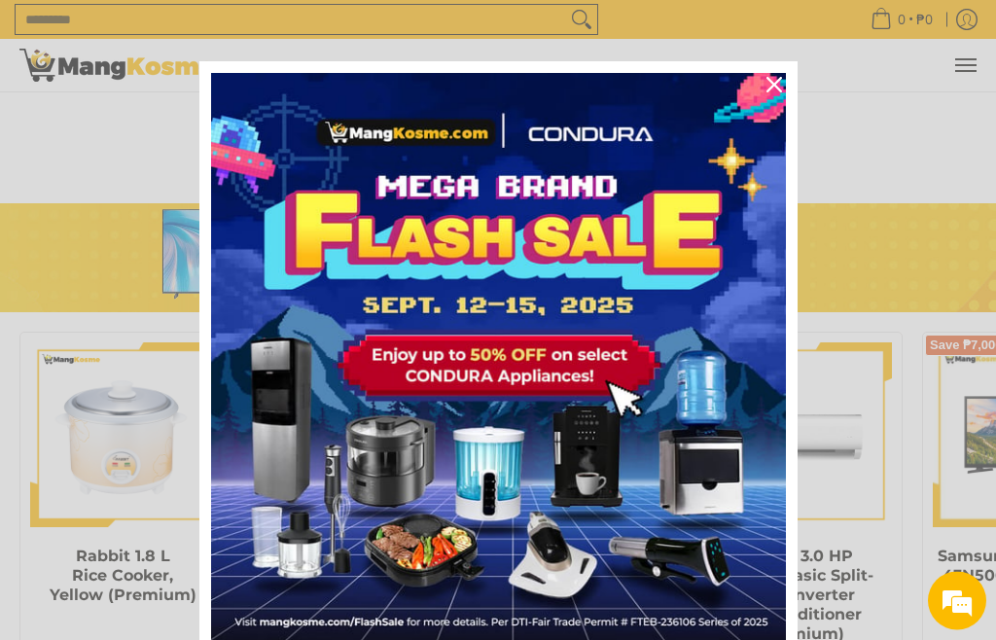
scroll to position [932, 0]
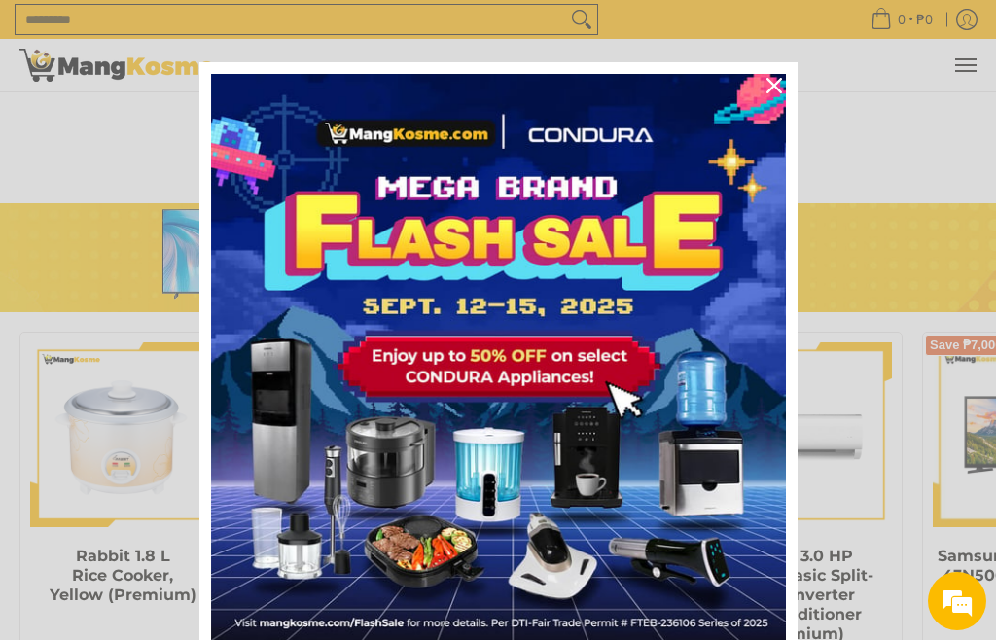
click at [777, 81] on icon "close icon" at bounding box center [774, 86] width 16 height 16
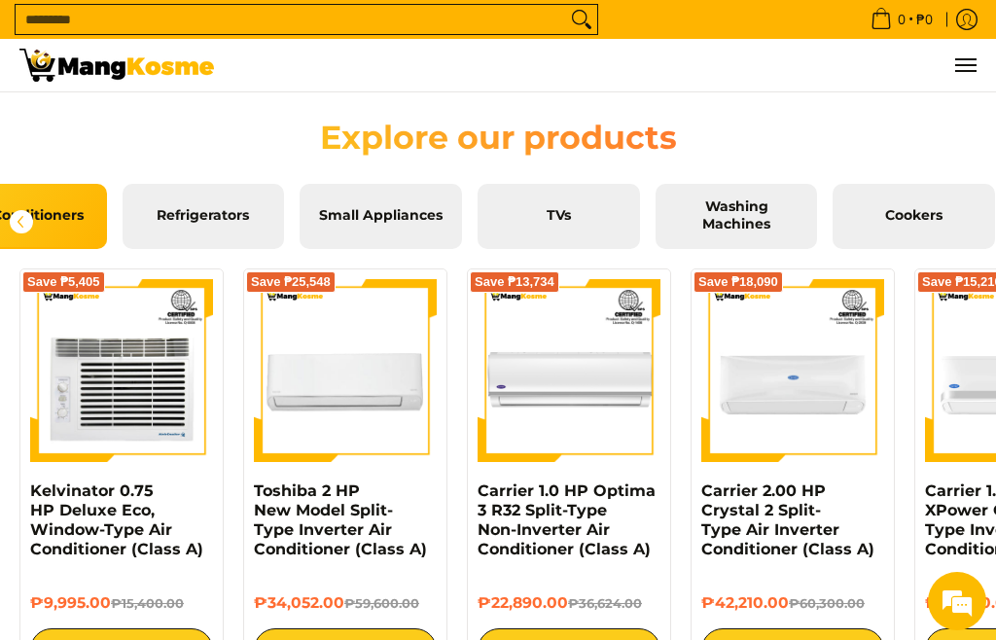
scroll to position [0, 74]
click at [579, 233] on link "TVs" at bounding box center [559, 216] width 162 height 65
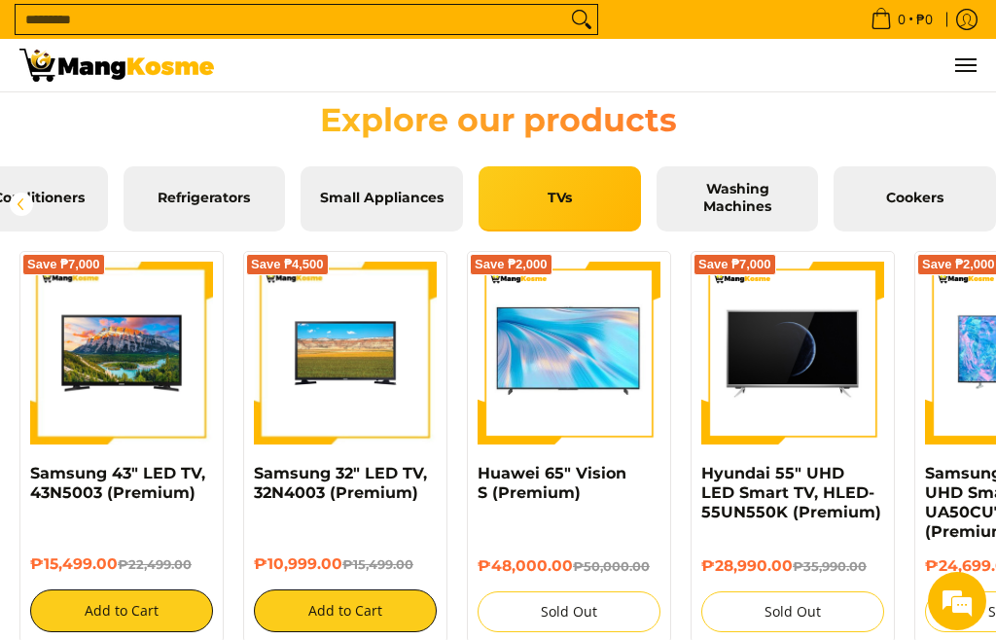
scroll to position [0, 2532]
click at [105, 54] on img at bounding box center [116, 65] width 194 height 33
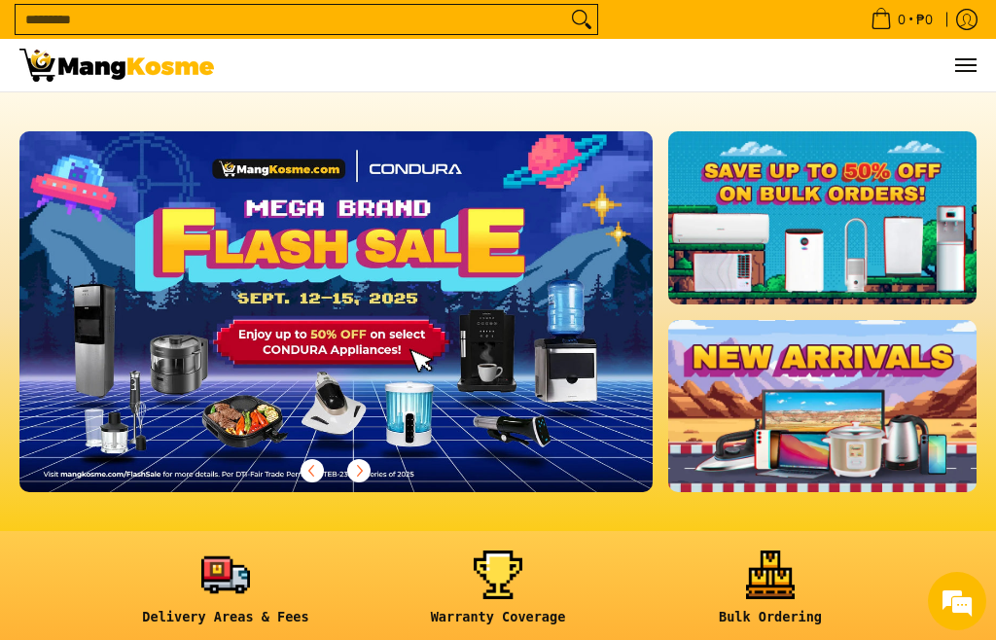
click at [371, 5] on input "Search..." at bounding box center [291, 19] width 550 height 29
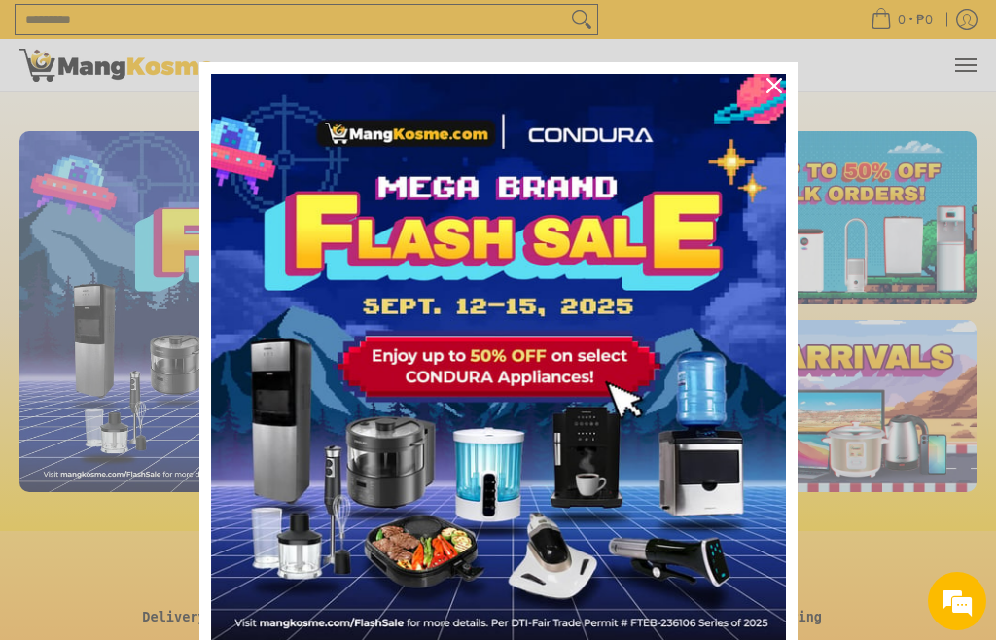
click at [254, 27] on div "Marketing offer form" at bounding box center [498, 320] width 996 height 640
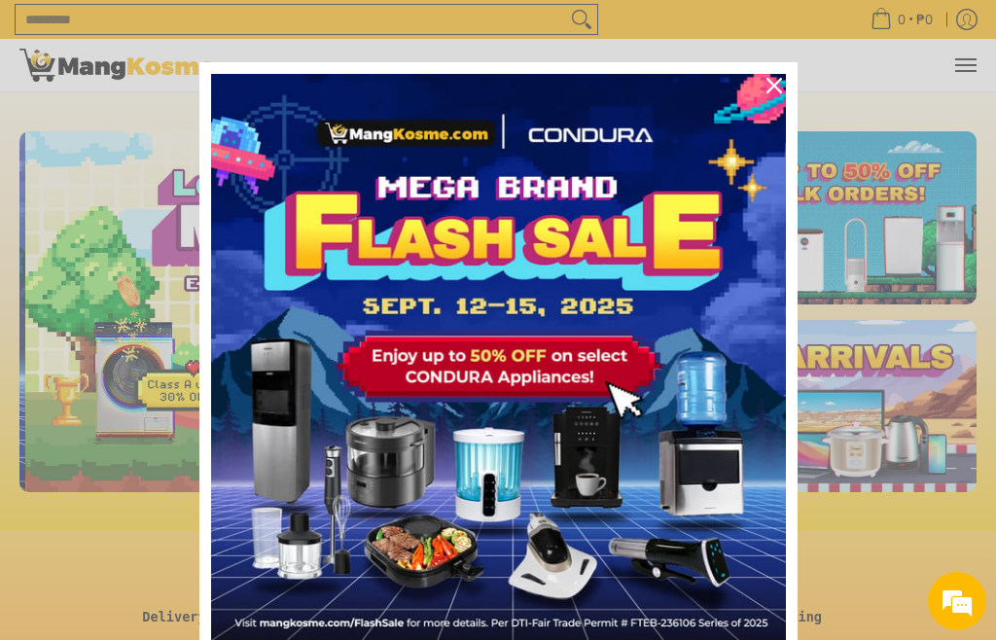
scroll to position [0, 633]
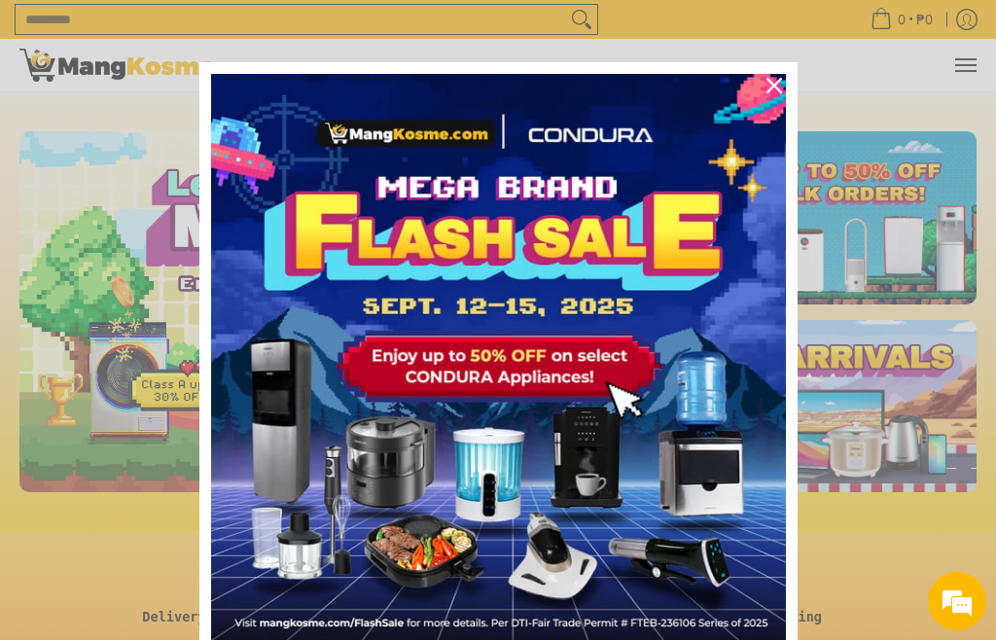
click at [416, 29] on div "Marketing offer form" at bounding box center [498, 320] width 996 height 640
click at [576, 22] on div "Marketing offer form" at bounding box center [498, 320] width 996 height 640
click at [511, 24] on div "Marketing offer form" at bounding box center [498, 320] width 996 height 640
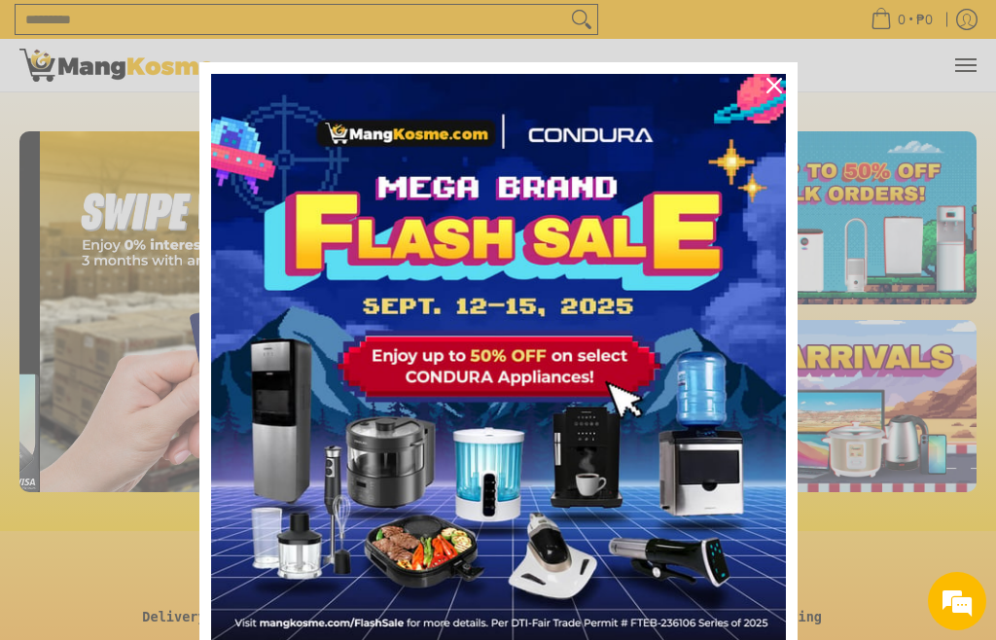
scroll to position [0, 1899]
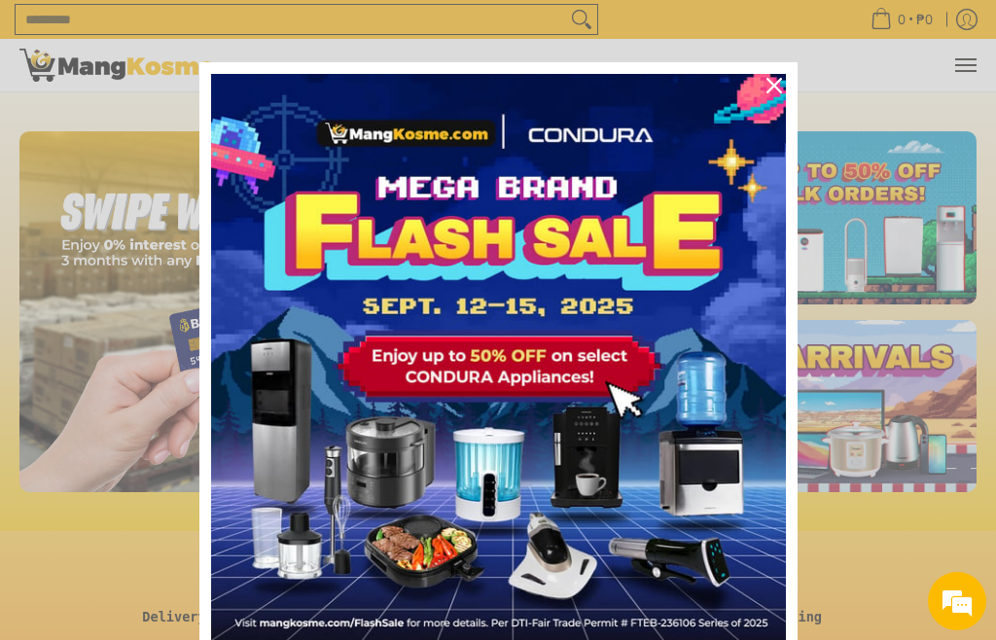
click at [777, 89] on icon "close icon" at bounding box center [774, 86] width 16 height 16
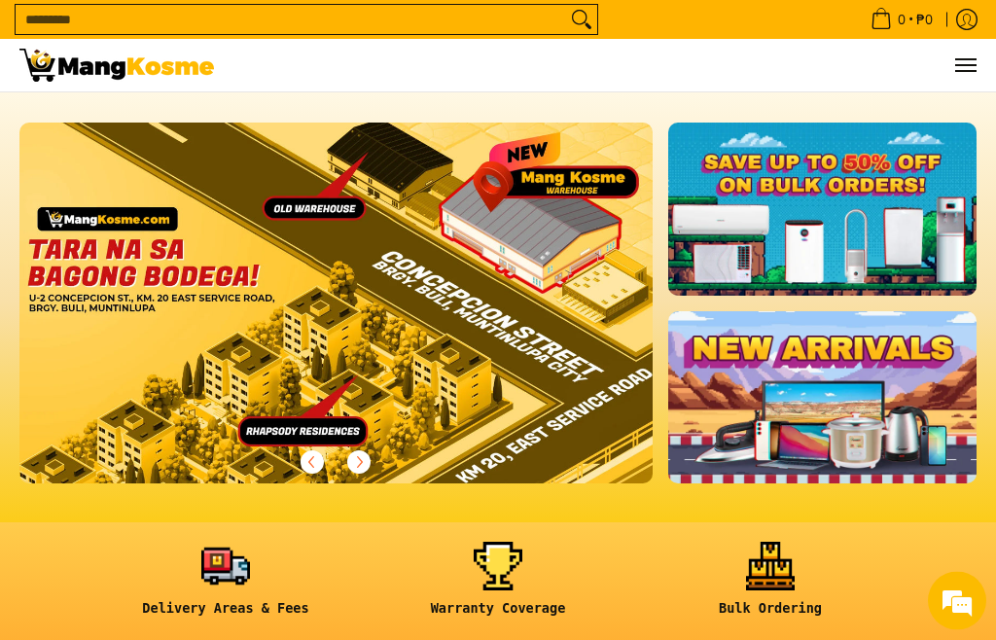
scroll to position [0, 2532]
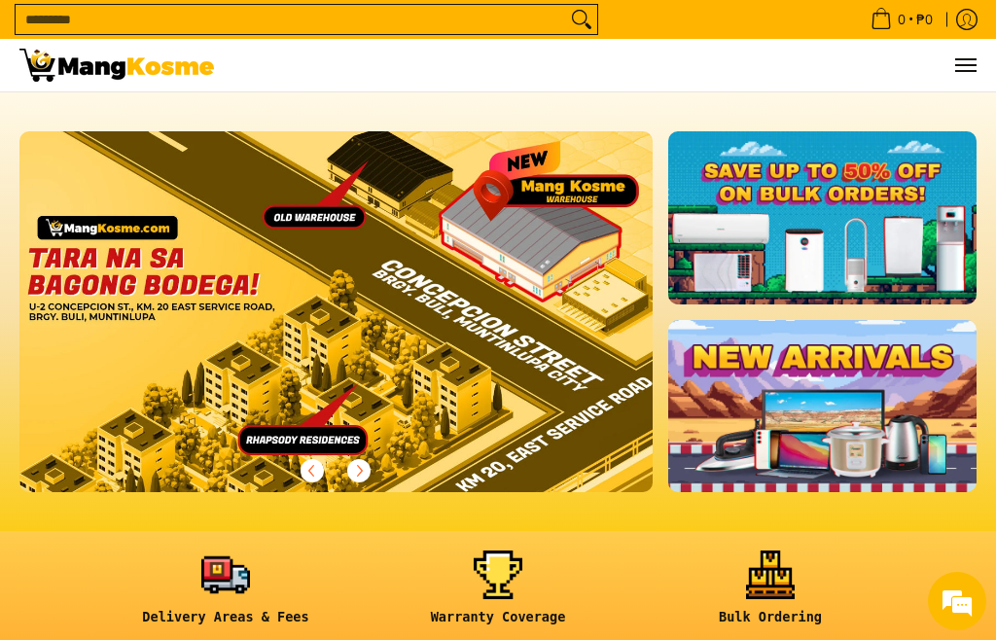
click at [301, 20] on input "Search..." at bounding box center [291, 19] width 550 height 29
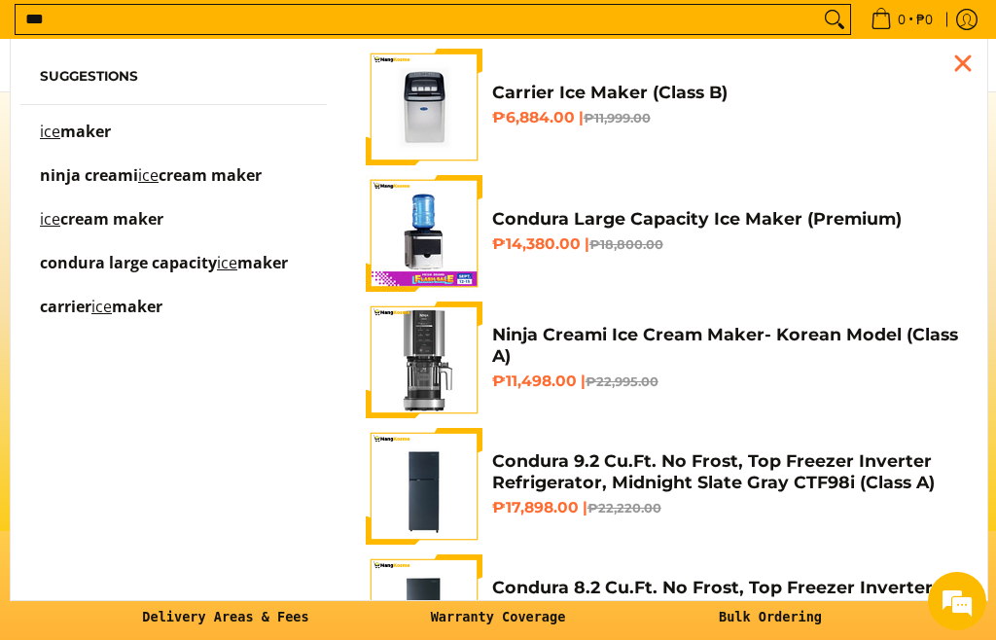
scroll to position [0, 0]
type input "***"
click at [118, 134] on link "ice maker" at bounding box center [173, 141] width 267 height 34
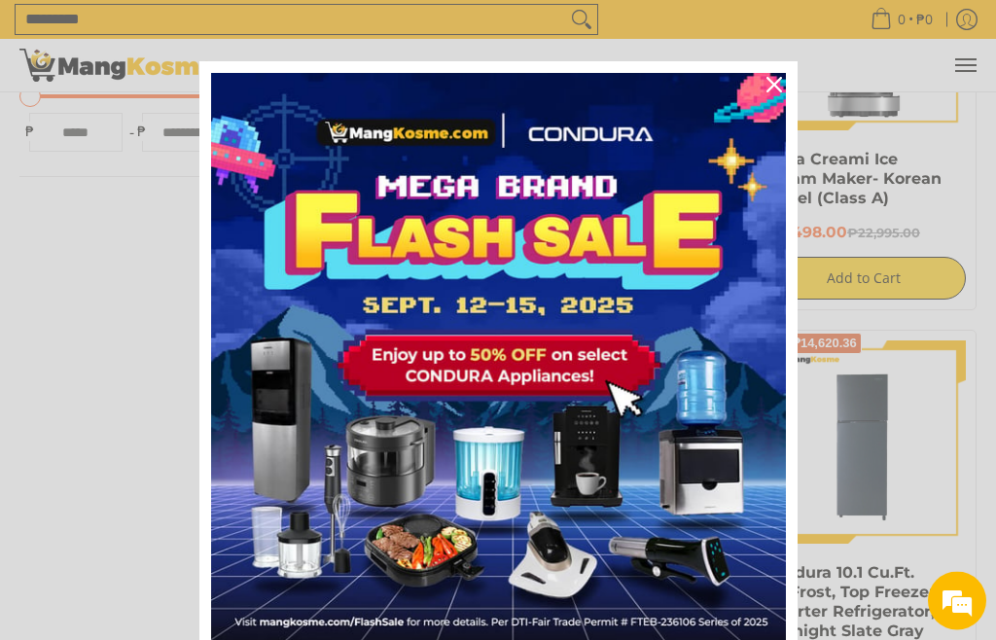
scroll to position [637, 0]
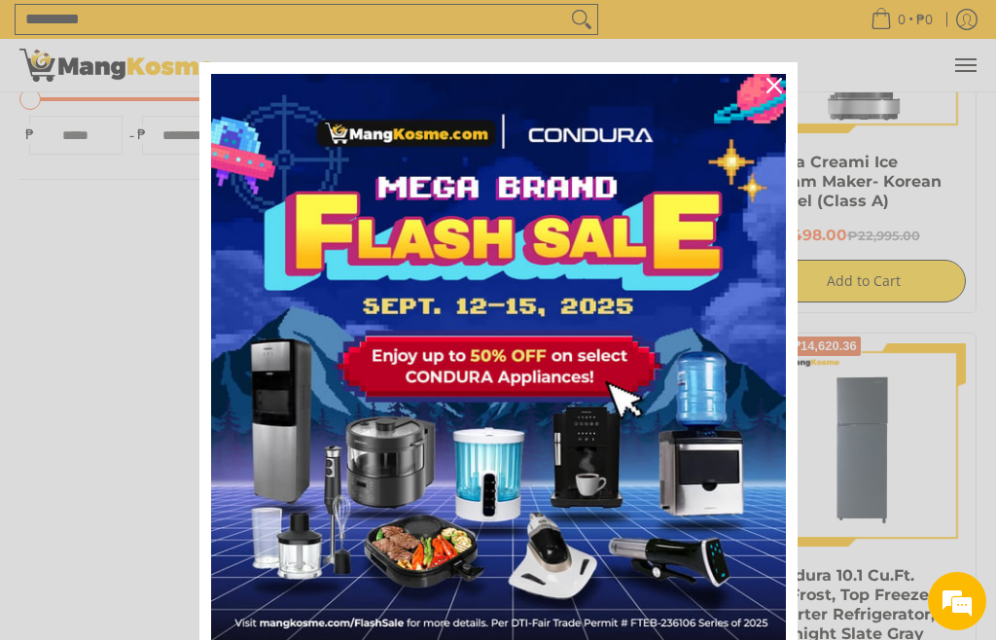
click at [776, 85] on icon "close icon" at bounding box center [774, 86] width 16 height 16
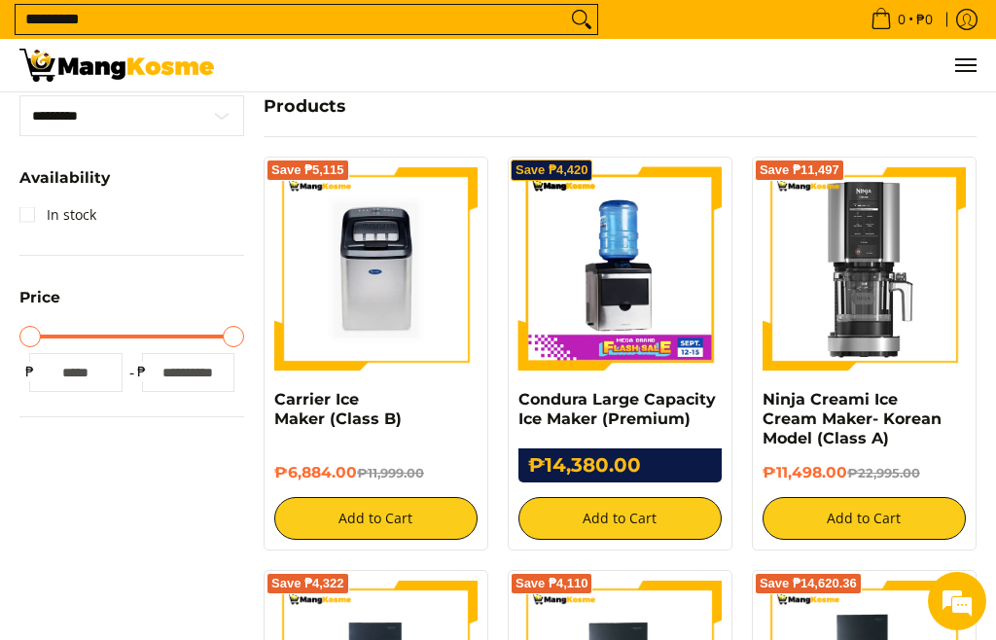
scroll to position [396, 0]
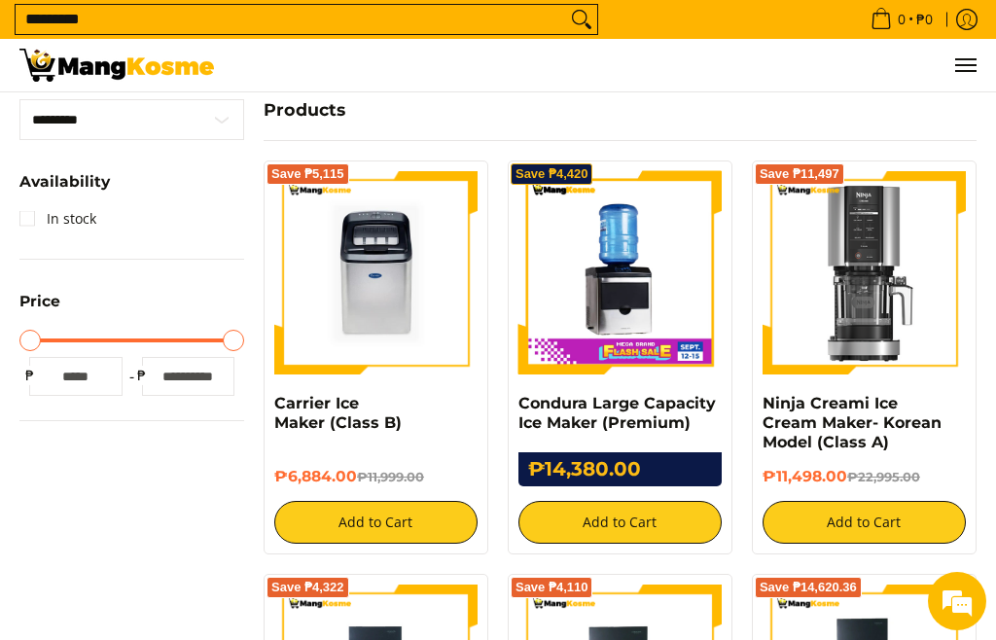
click at [675, 374] on img at bounding box center [619, 272] width 203 height 203
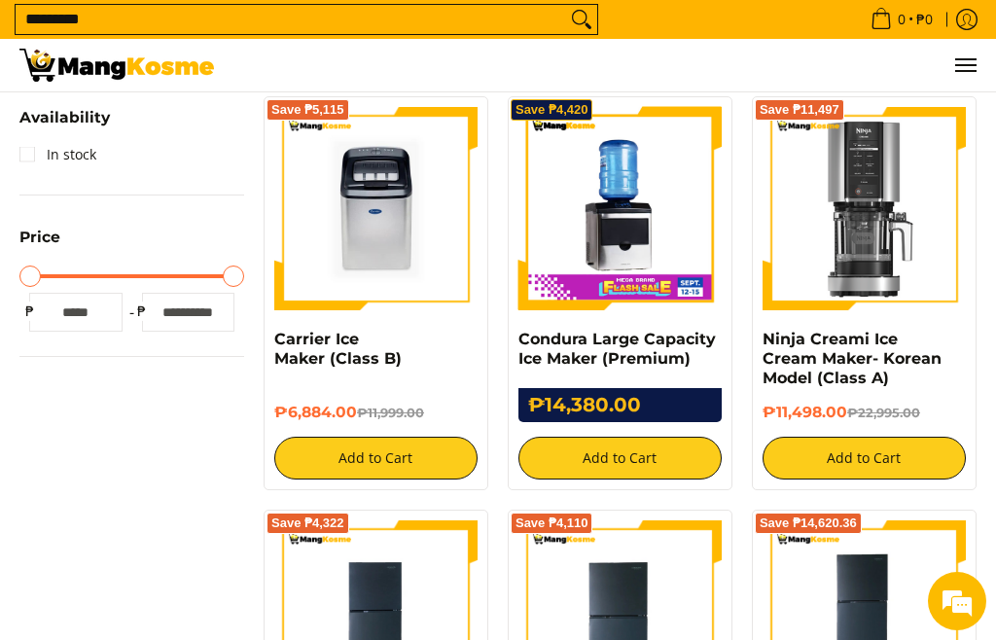
scroll to position [0, 0]
click at [328, 229] on img at bounding box center [375, 208] width 203 height 203
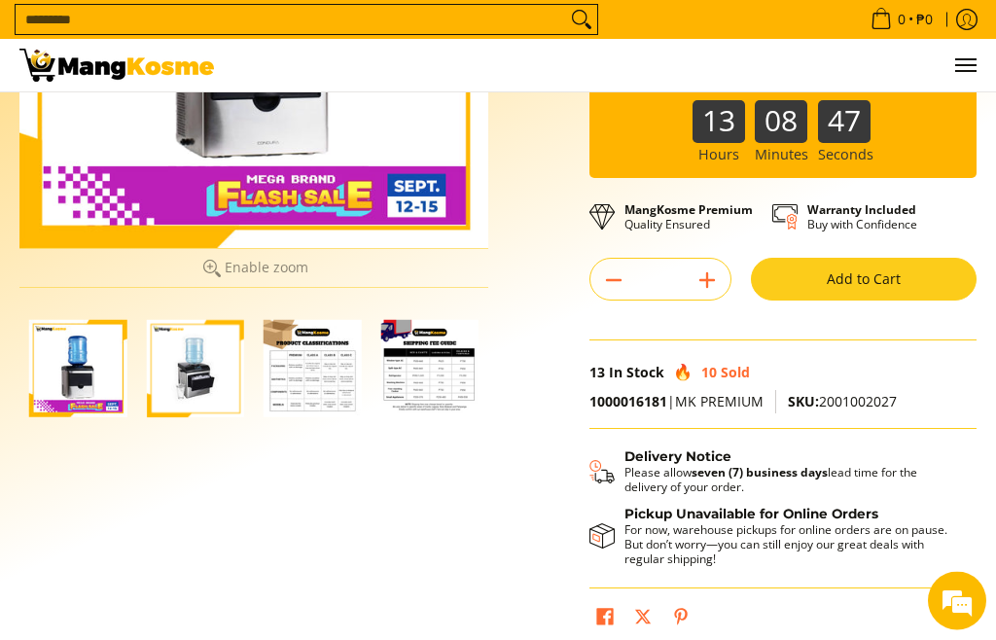
scroll to position [341, 0]
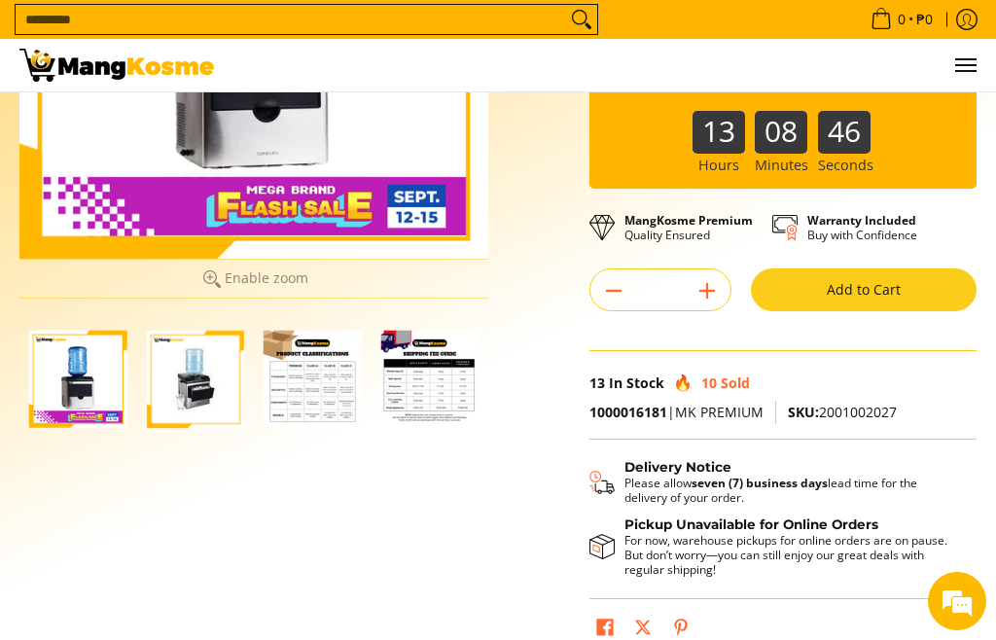
click at [184, 400] on img "https://mangkosme.com/products/condura-large-capacity-ice-maker-premium" at bounding box center [196, 379] width 98 height 98
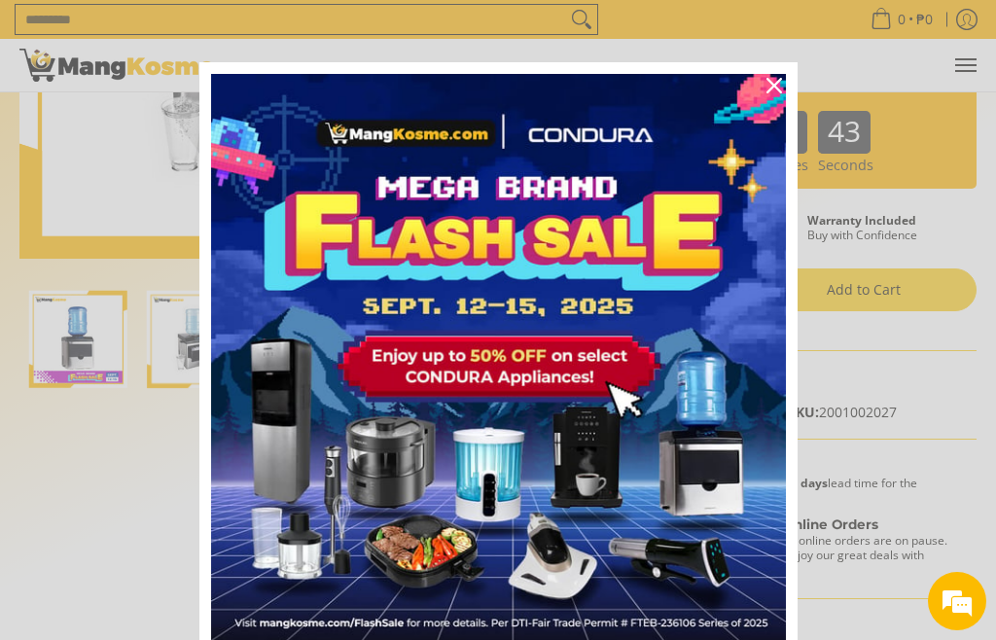
click at [774, 83] on icon "close icon" at bounding box center [774, 86] width 16 height 16
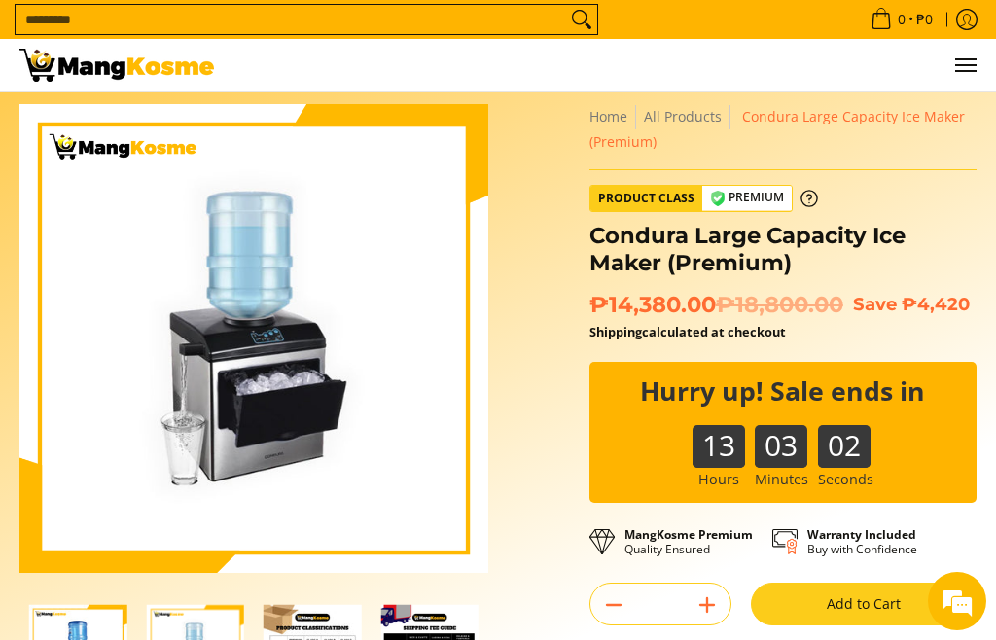
scroll to position [0, 0]
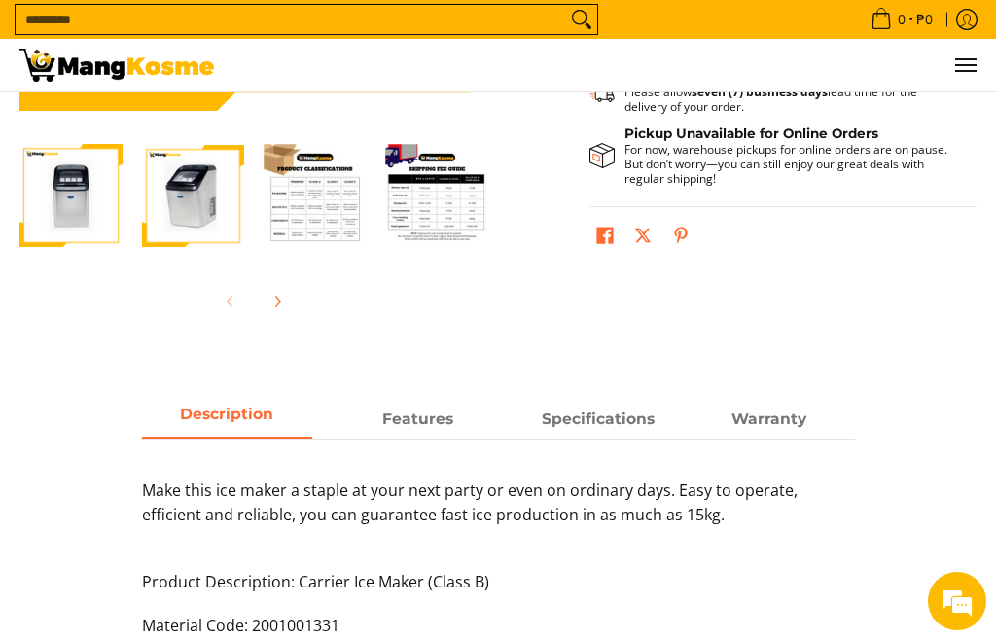
scroll to position [473, 0]
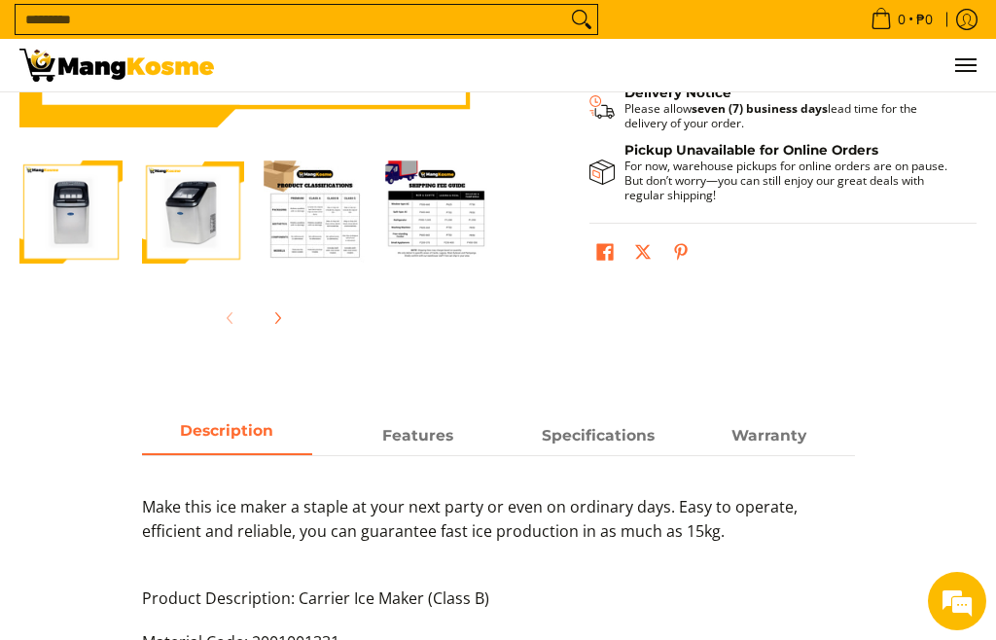
click at [180, 234] on img "Carrier Ice Maker (Class B)-2" at bounding box center [193, 211] width 103 height 103
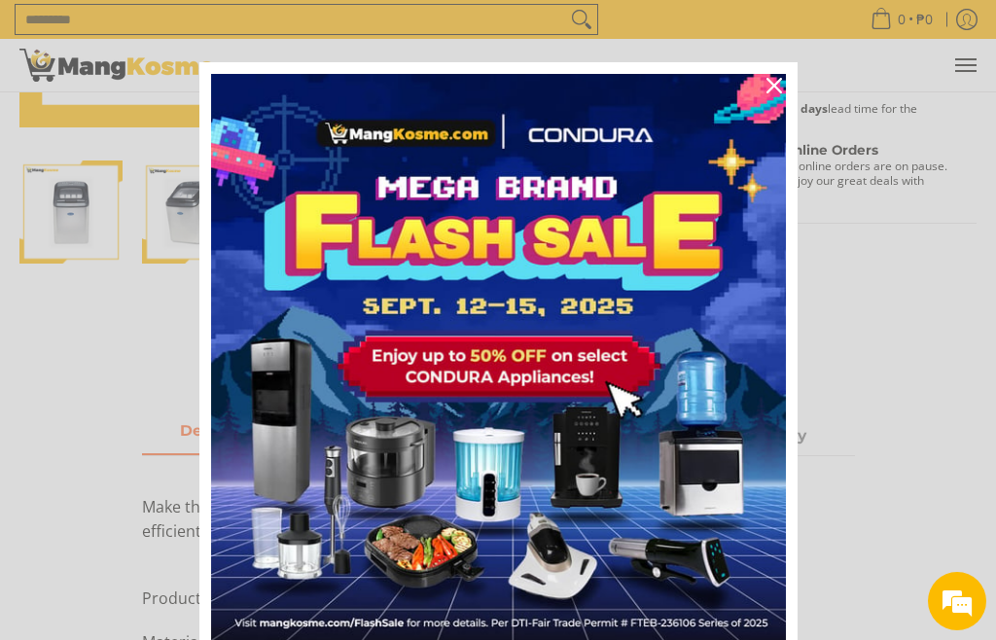
click at [227, 215] on img "Marketing offer form" at bounding box center [498, 361] width 575 height 575
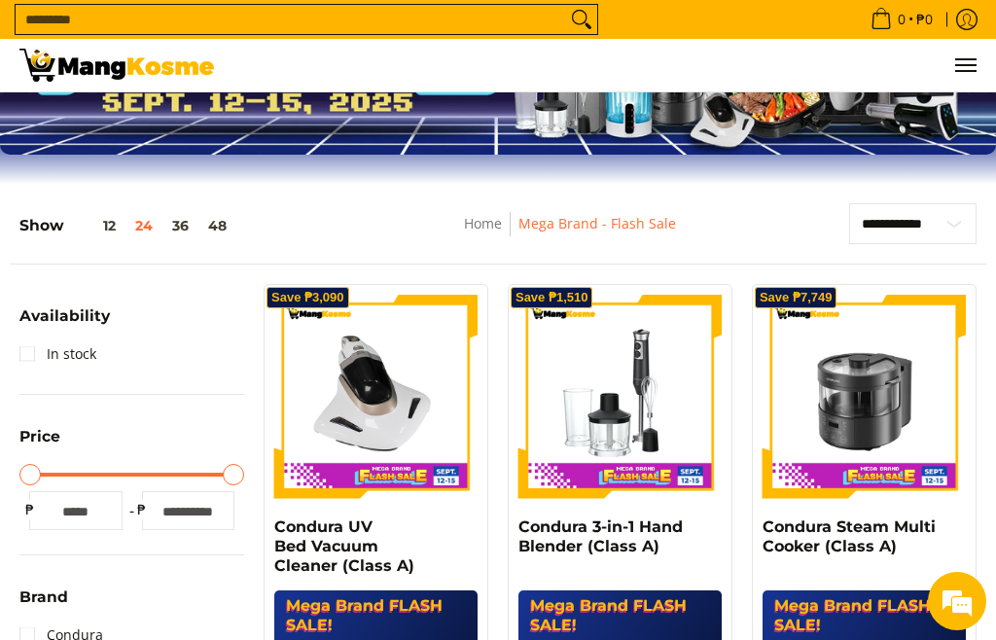
scroll to position [177, 0]
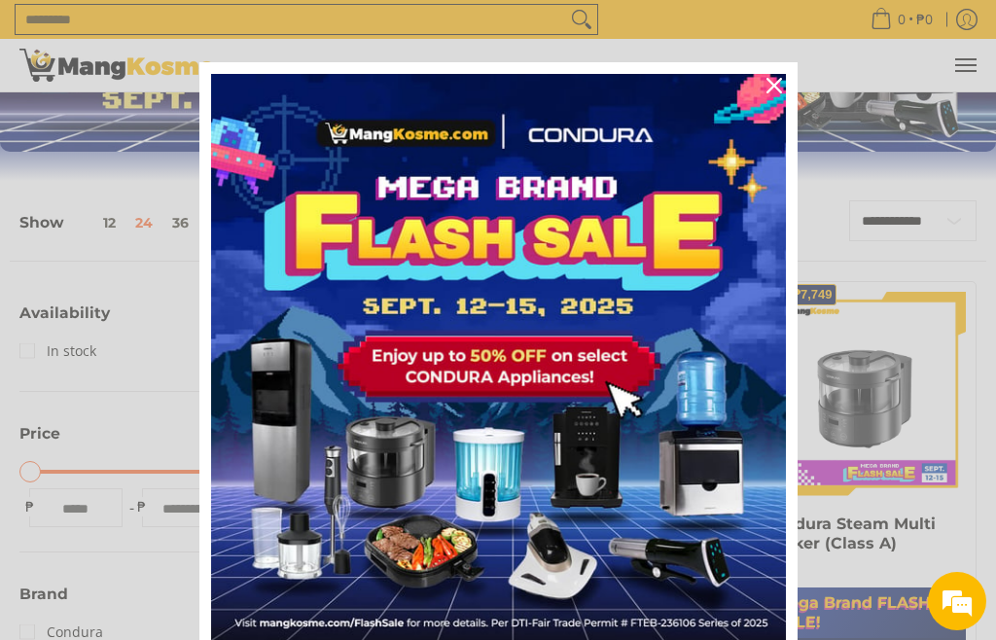
click at [761, 90] on div "Close" at bounding box center [773, 85] width 31 height 31
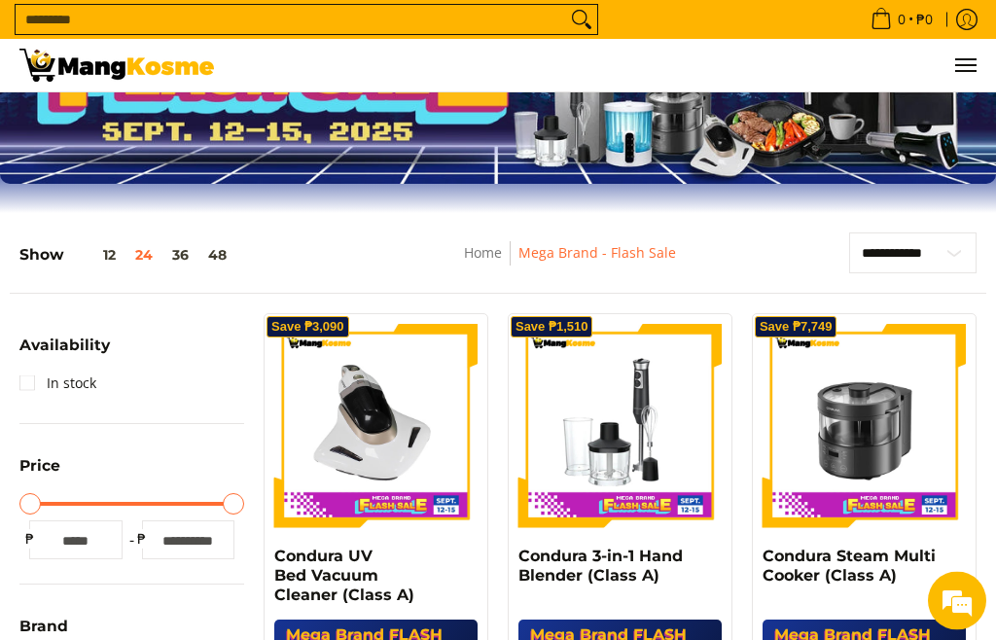
scroll to position [0, 0]
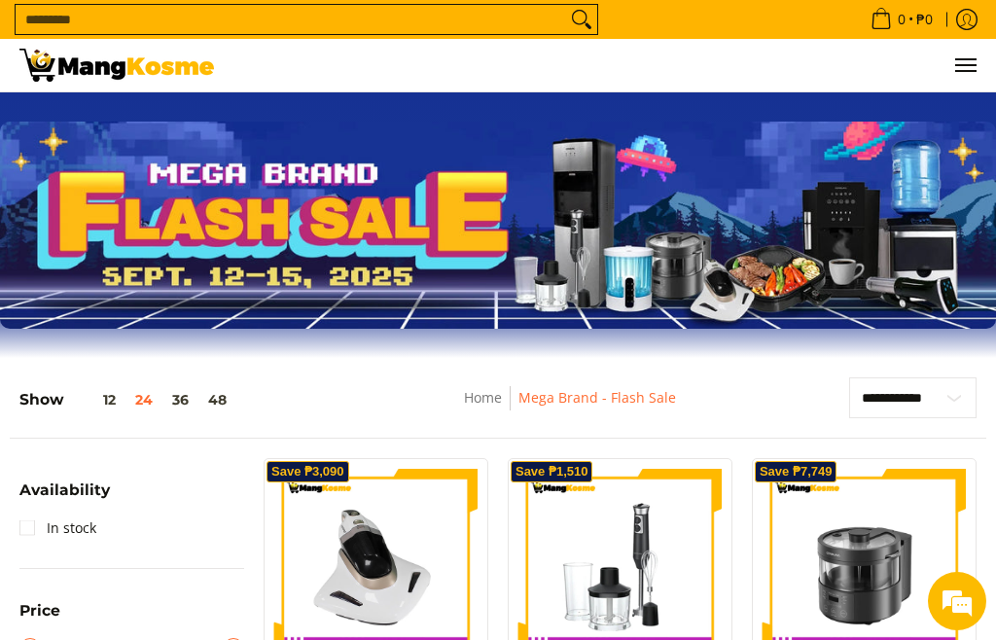
click at [216, 407] on button "48" at bounding box center [217, 400] width 38 height 16
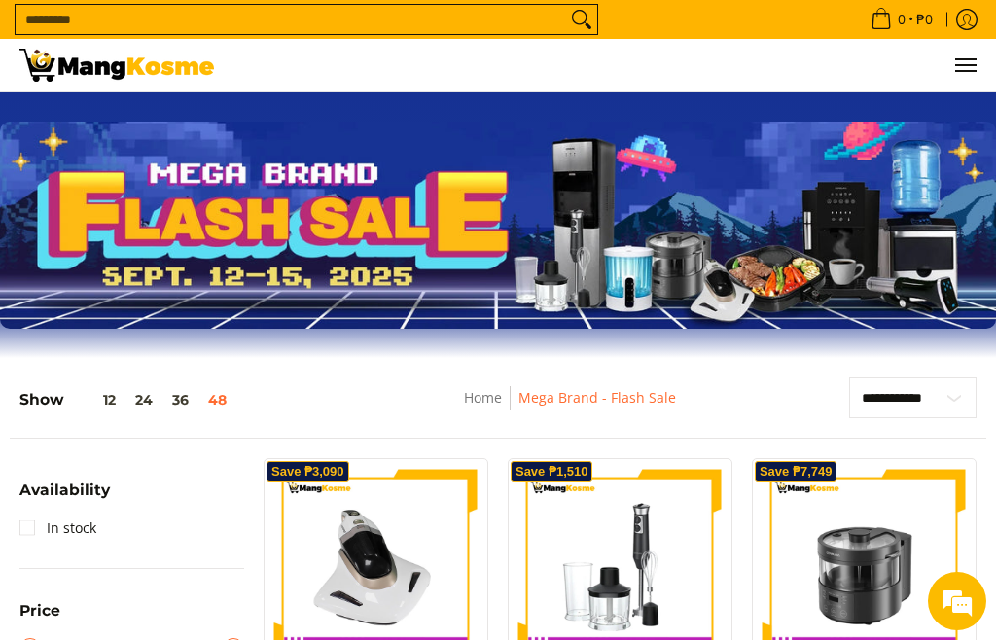
click at [94, 67] on img at bounding box center [116, 65] width 194 height 33
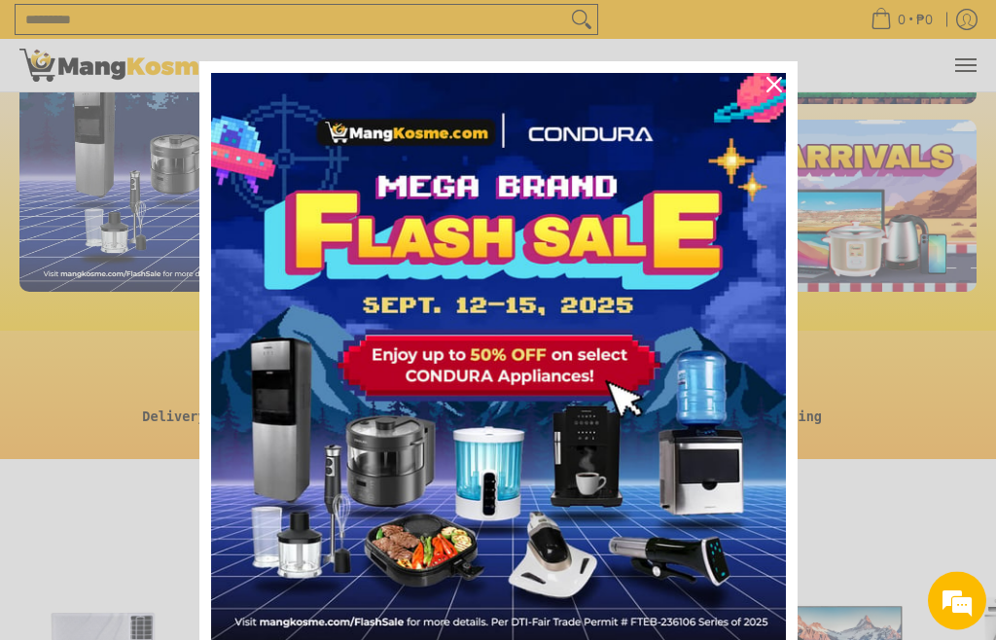
scroll to position [202, 0]
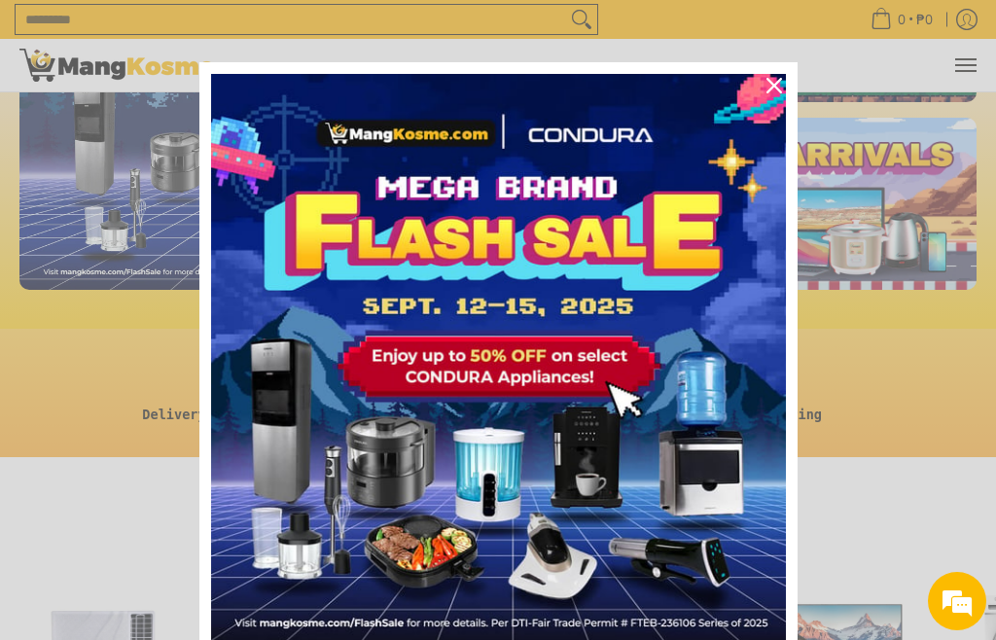
click at [454, 352] on img "Marketing offer form" at bounding box center [498, 361] width 575 height 575
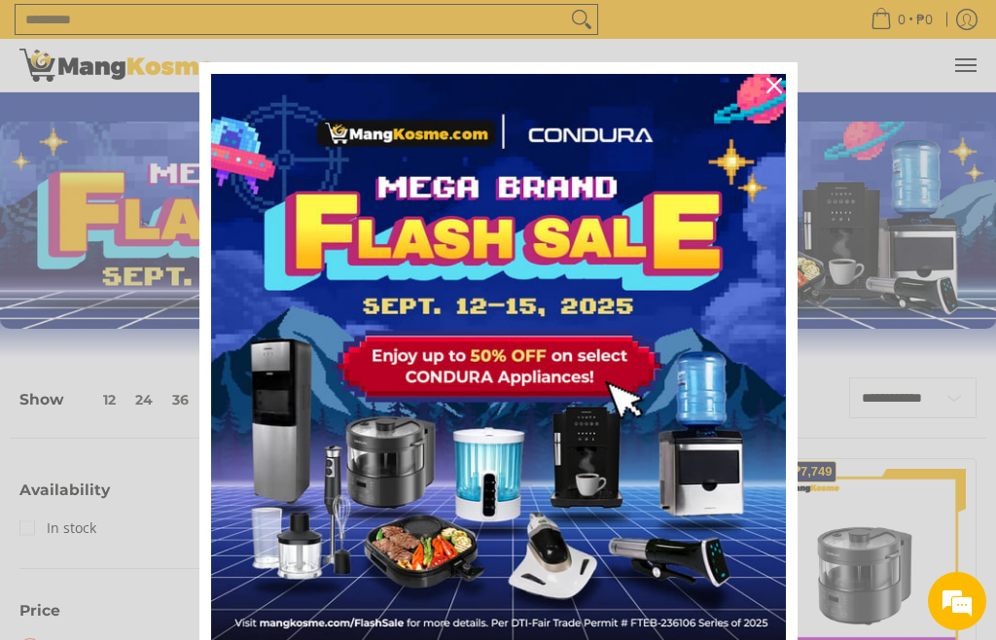
click at [101, 93] on div "Marketing offer form" at bounding box center [498, 320] width 996 height 640
click at [91, 86] on div "Marketing offer form" at bounding box center [498, 320] width 996 height 640
click at [745, 77] on img "Marketing offer form" at bounding box center [498, 361] width 575 height 575
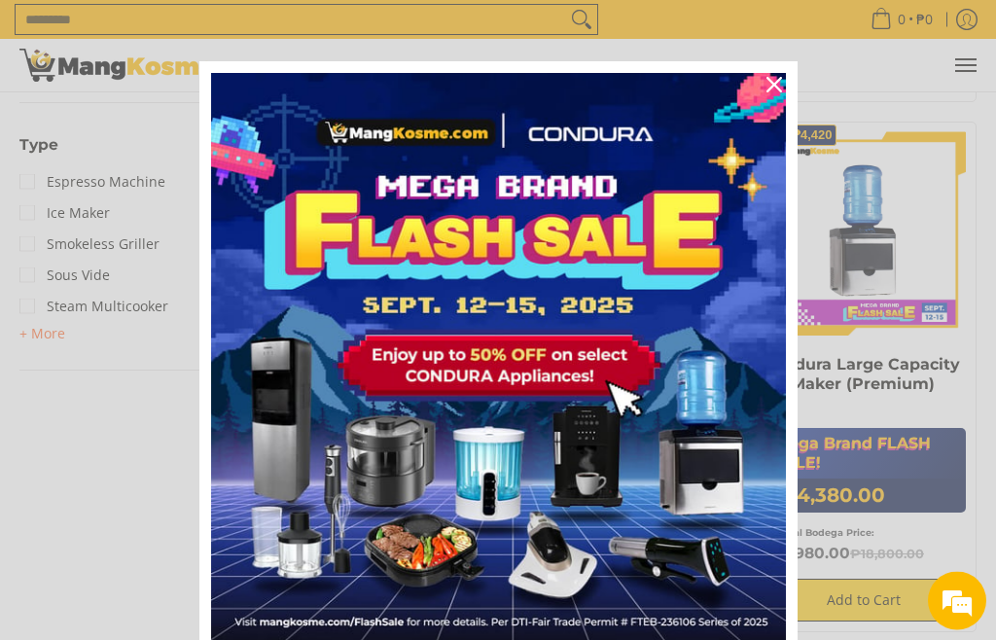
click at [770, 90] on icon "close icon" at bounding box center [774, 86] width 16 height 16
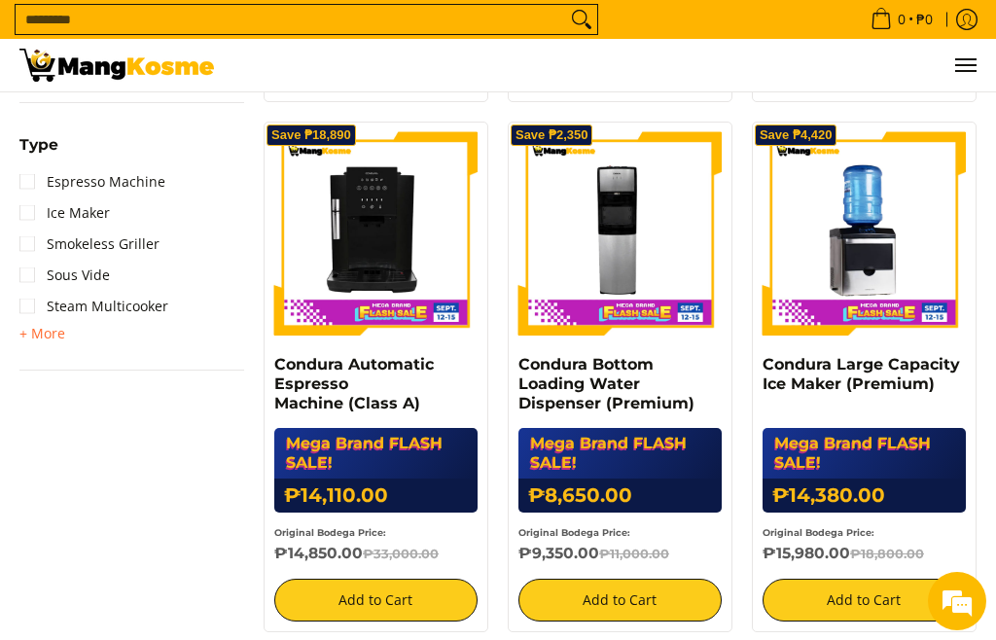
click at [88, 72] on img at bounding box center [116, 65] width 194 height 33
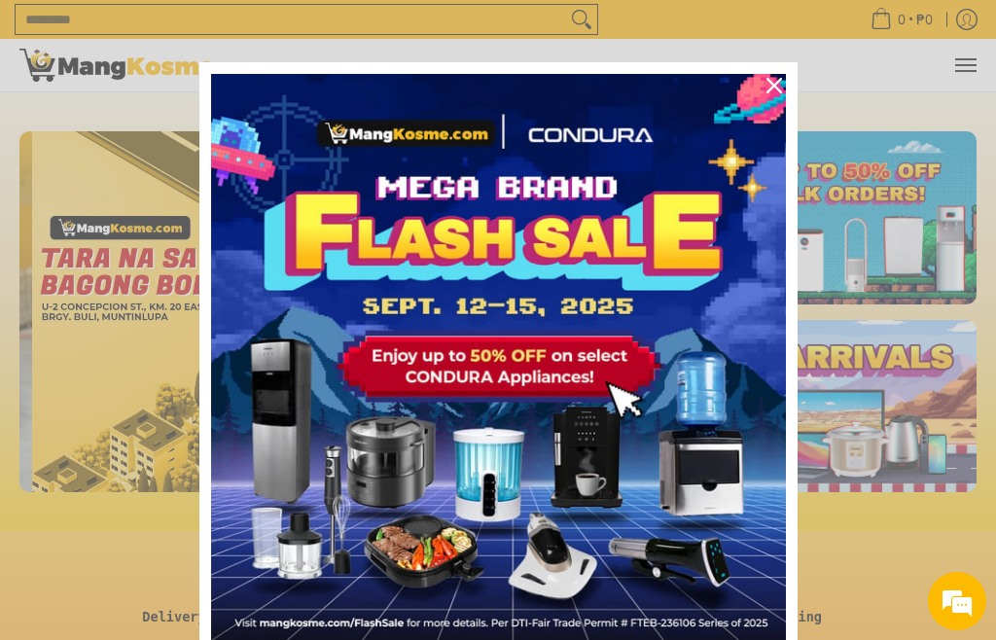
scroll to position [0, 2532]
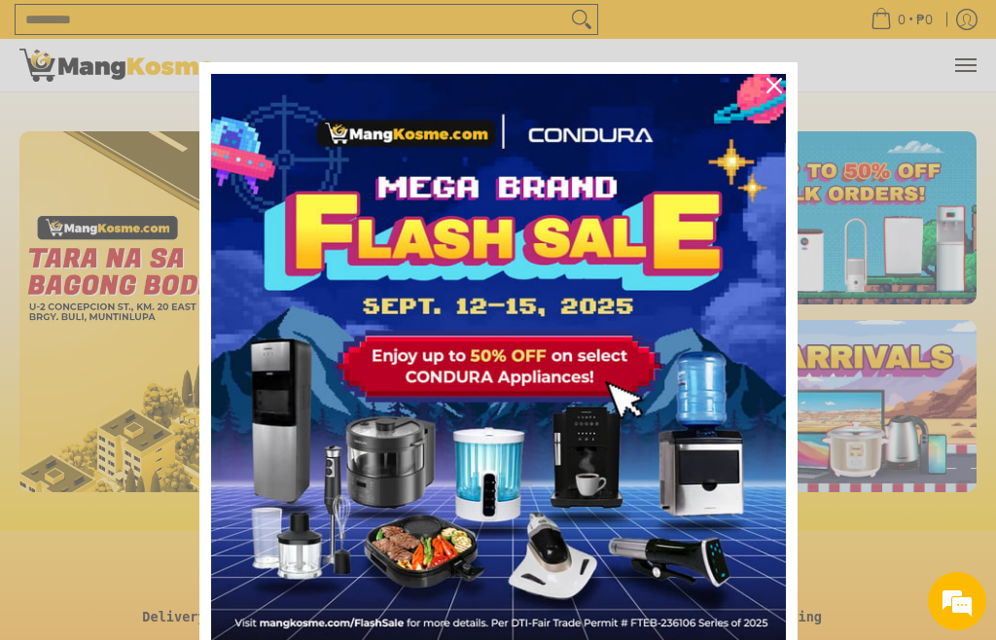
click at [765, 94] on div "Close" at bounding box center [773, 85] width 31 height 31
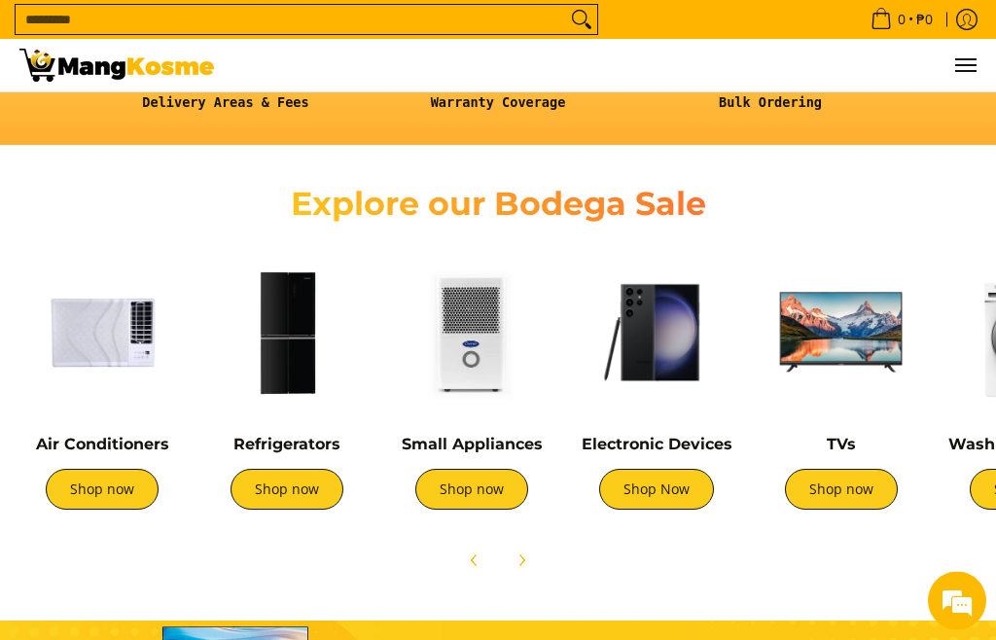
scroll to position [515, 0]
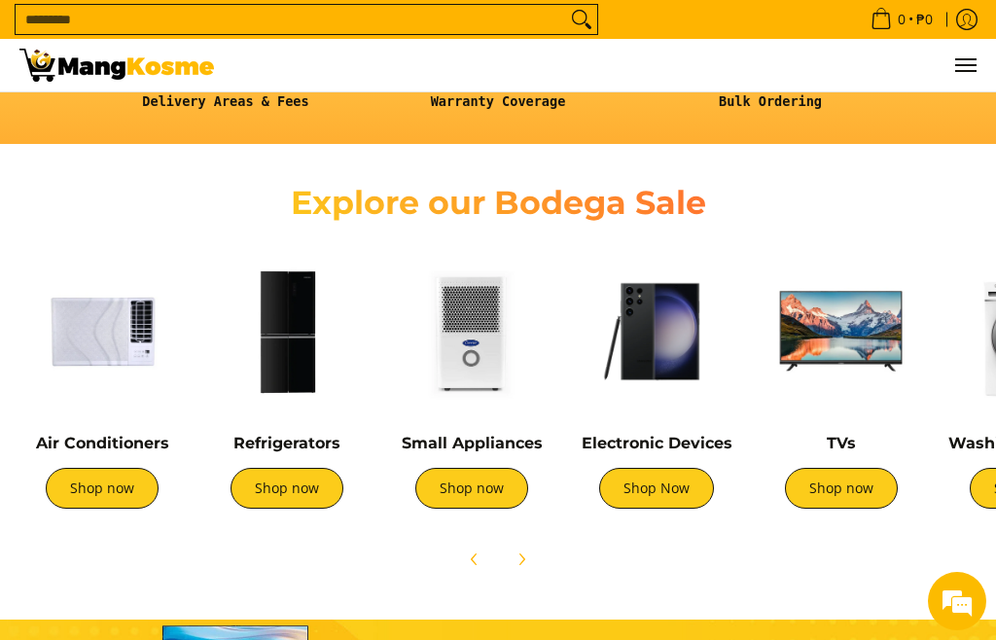
click at [447, 483] on link "Shop now" at bounding box center [471, 488] width 113 height 41
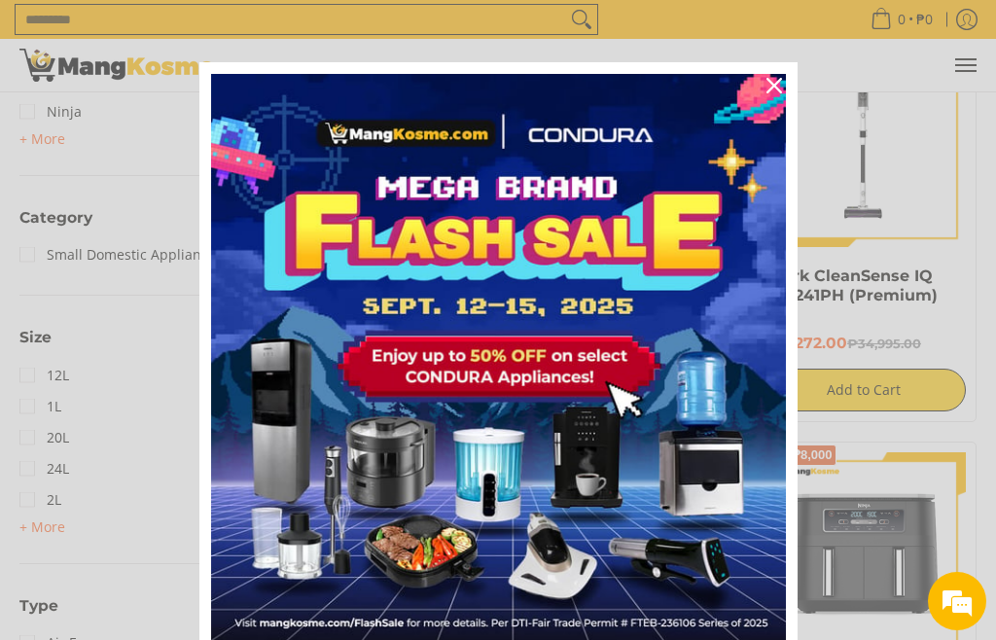
scroll to position [793, 0]
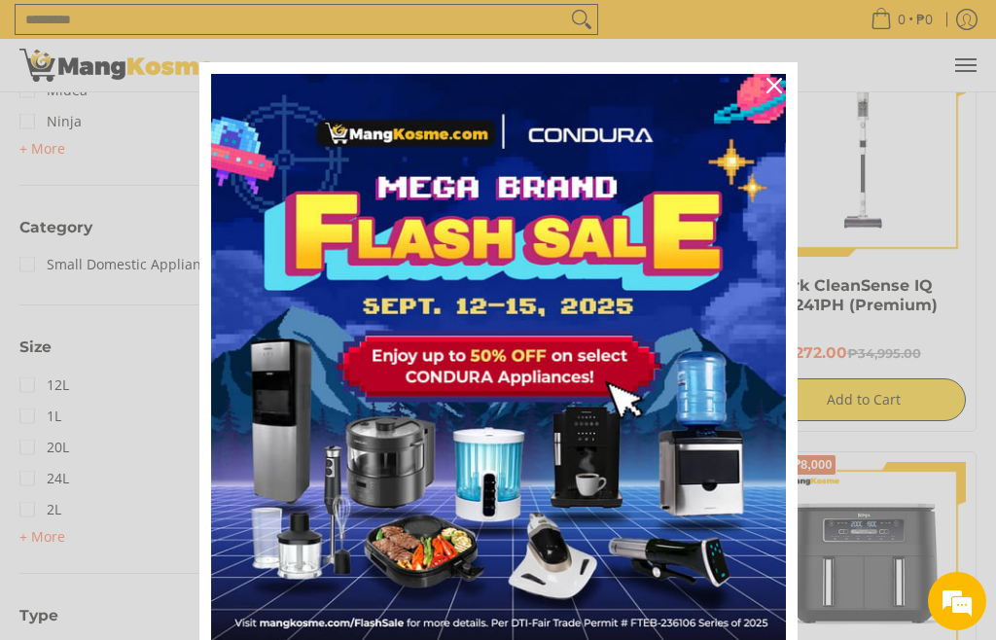
click at [776, 94] on div "Close" at bounding box center [773, 85] width 31 height 31
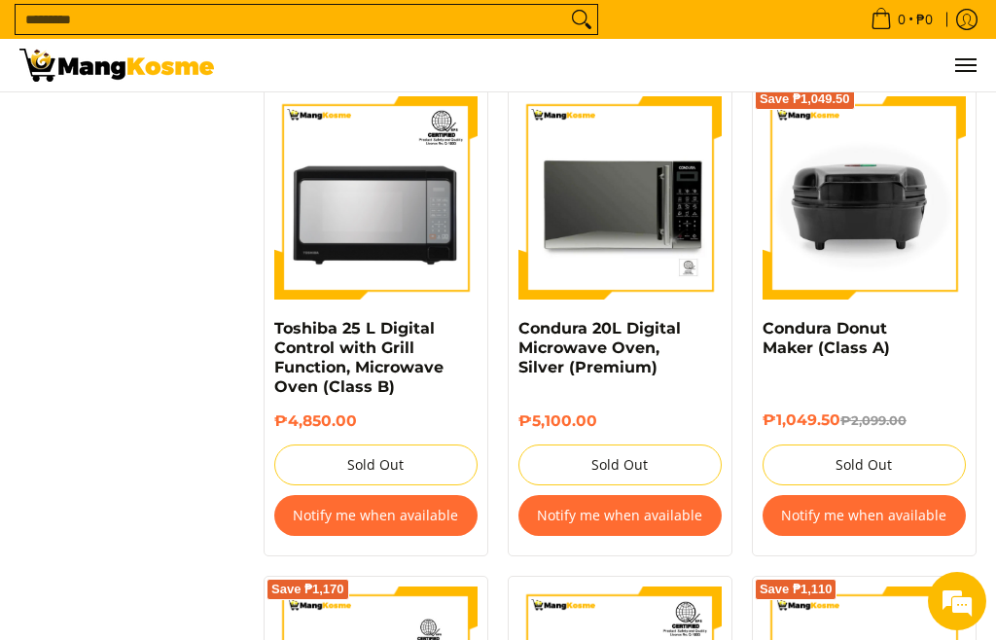
scroll to position [5168, 0]
